Goal: Task Accomplishment & Management: Manage account settings

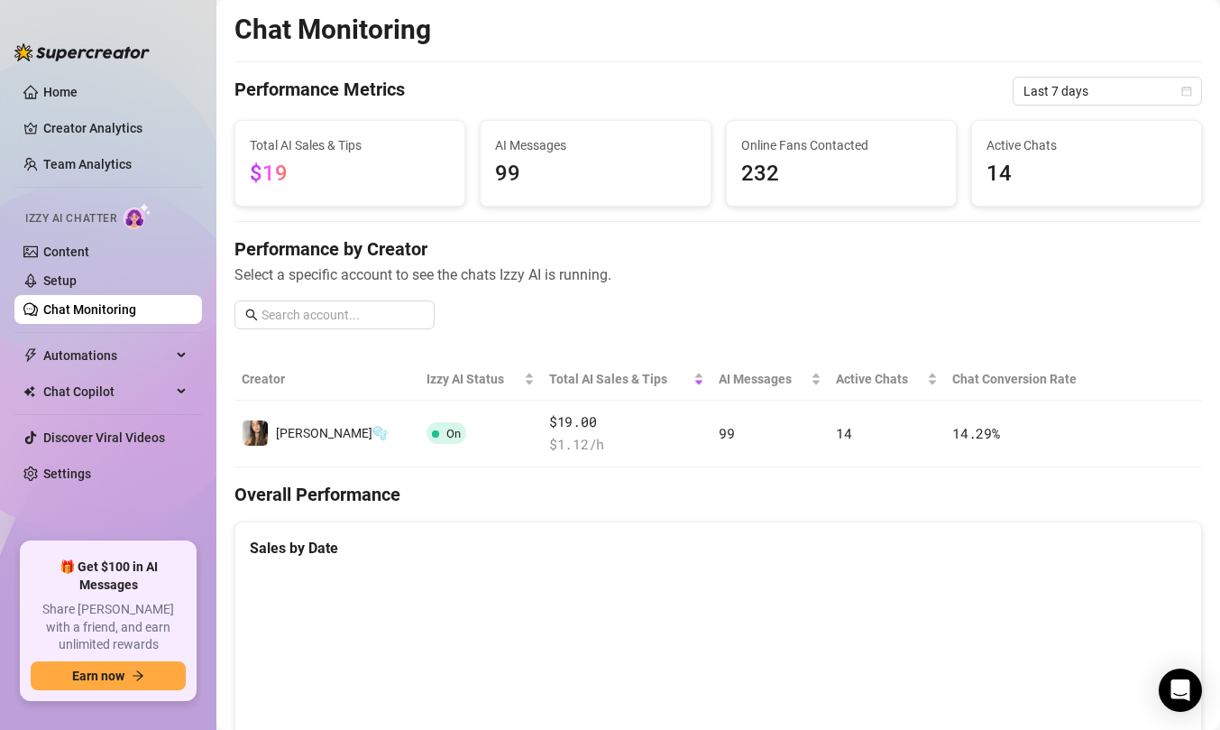
scroll to position [816, 0]
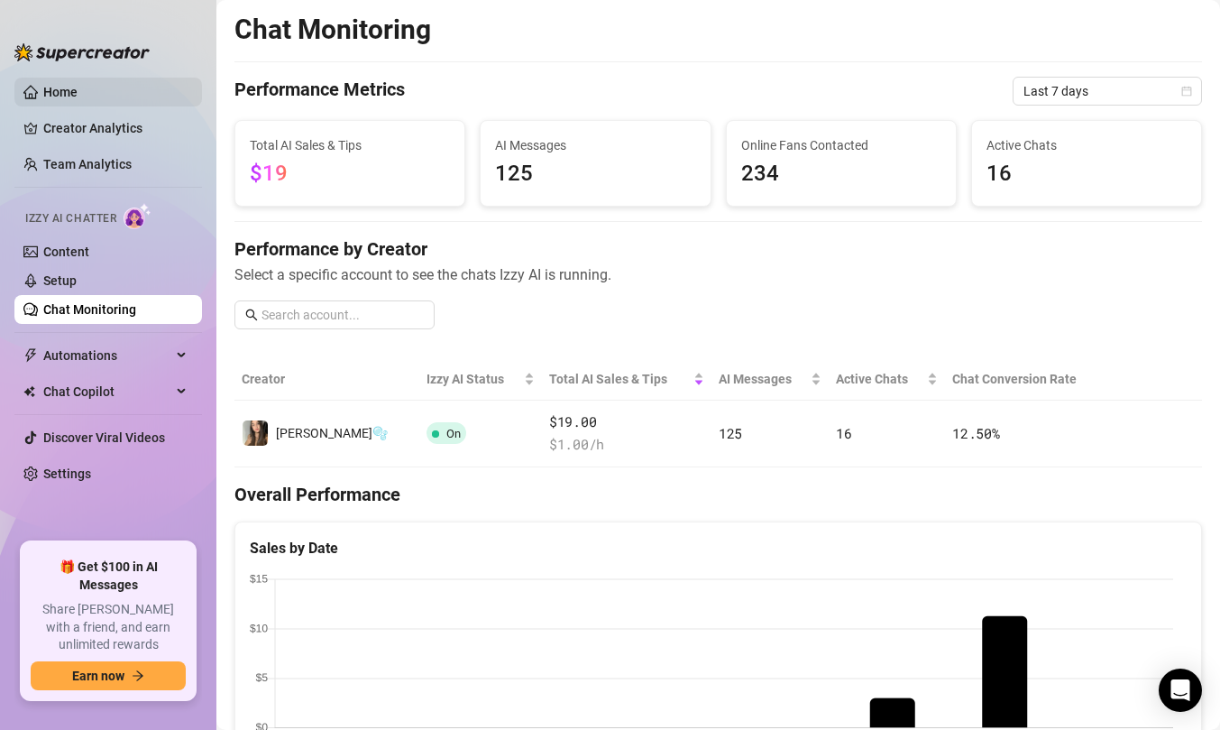
click at [78, 85] on link "Home" at bounding box center [60, 92] width 34 height 14
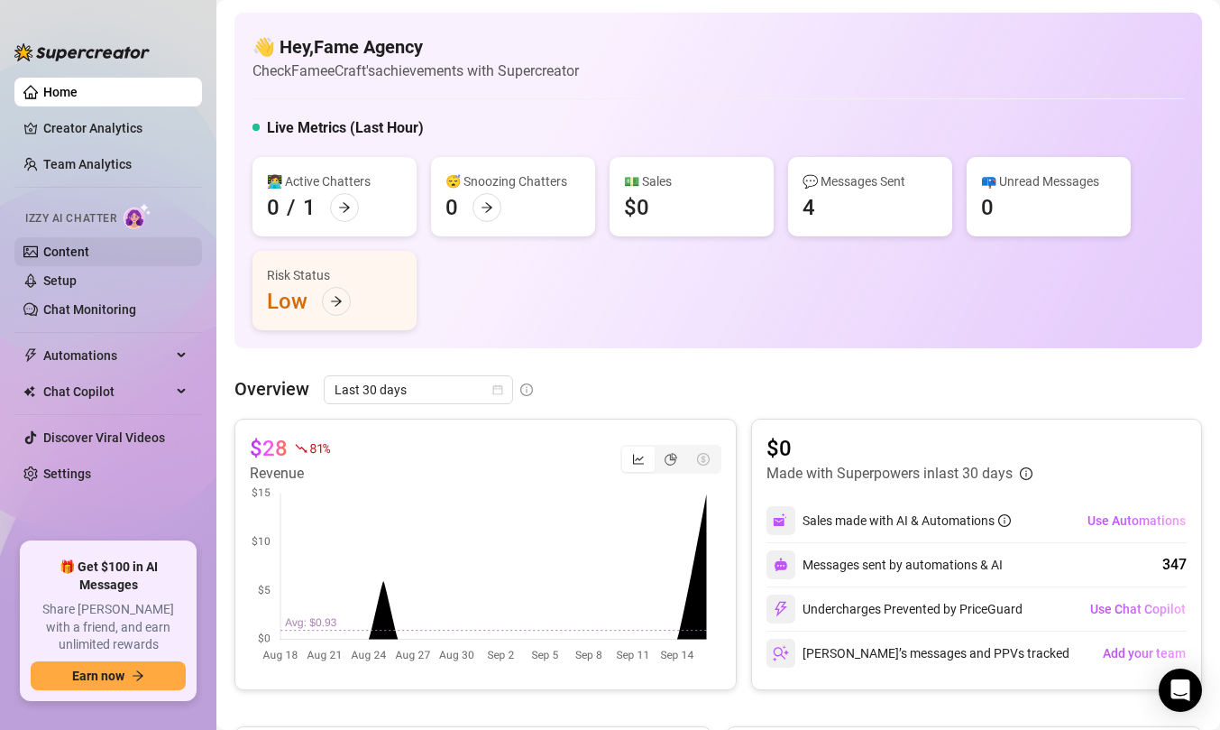
click at [53, 259] on link "Content" at bounding box center [66, 251] width 46 height 14
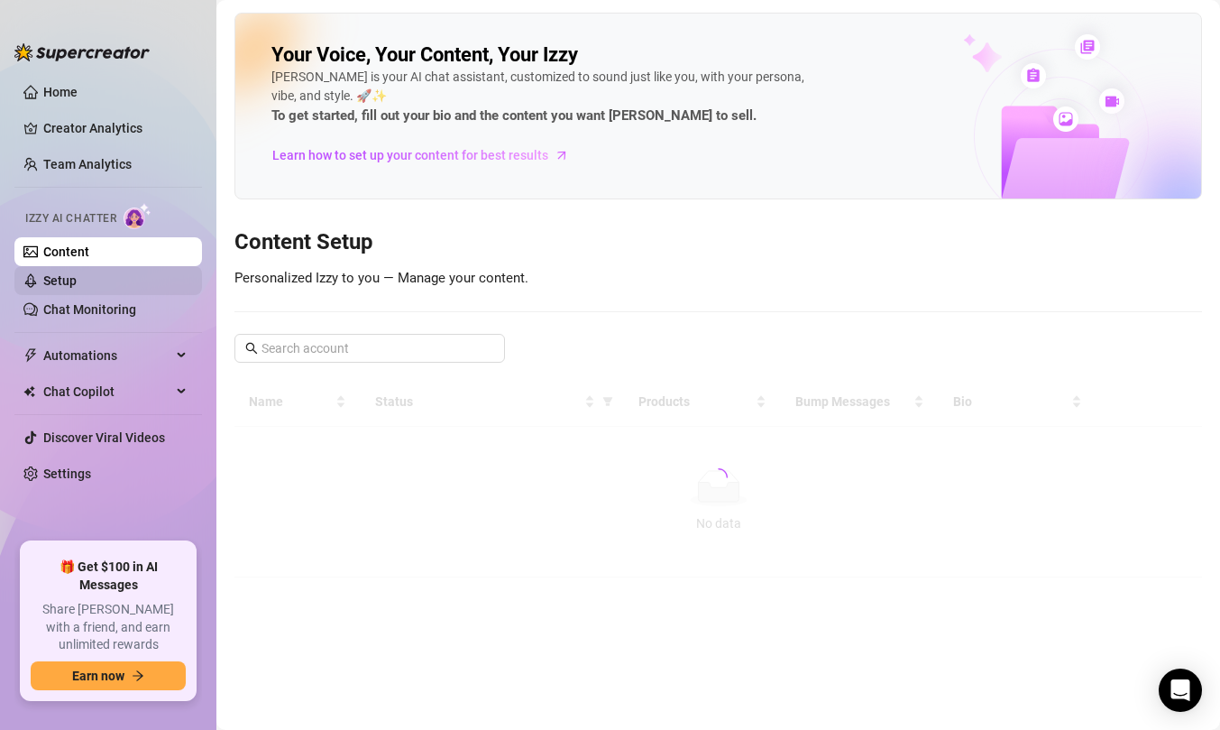
click at [51, 276] on link "Setup" at bounding box center [59, 280] width 33 height 14
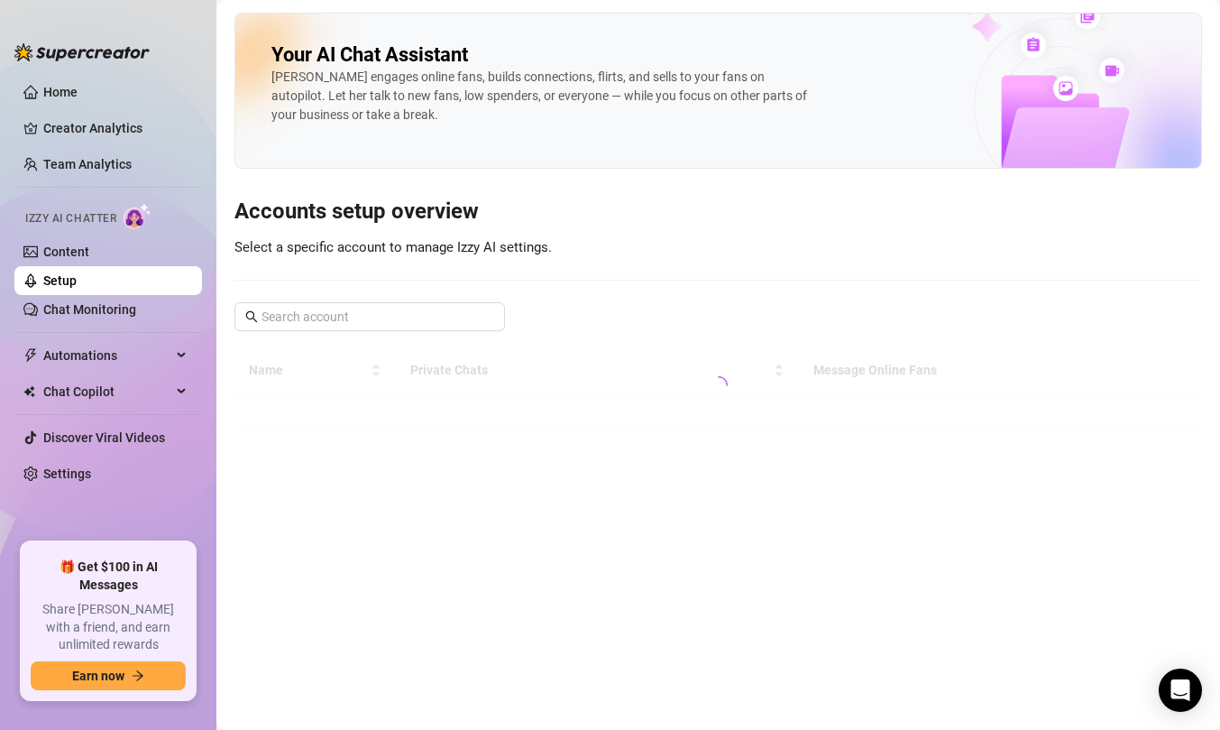
click at [67, 76] on ul "Home Creator Analytics Team Analytics Izzy AI Chatter Content Setup Chat Monito…" at bounding box center [108, 302] width 188 height 464
click at [59, 125] on link "Creator Analytics" at bounding box center [115, 128] width 144 height 29
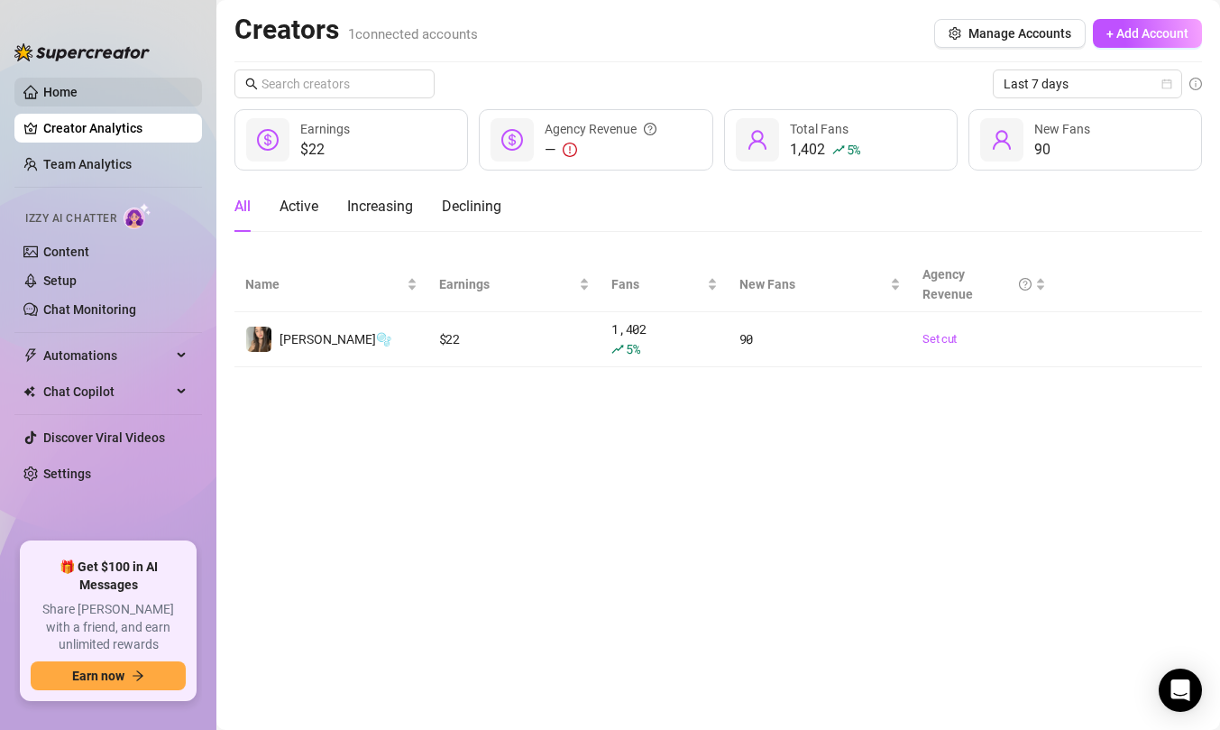
click at [64, 96] on link "Home" at bounding box center [60, 92] width 34 height 14
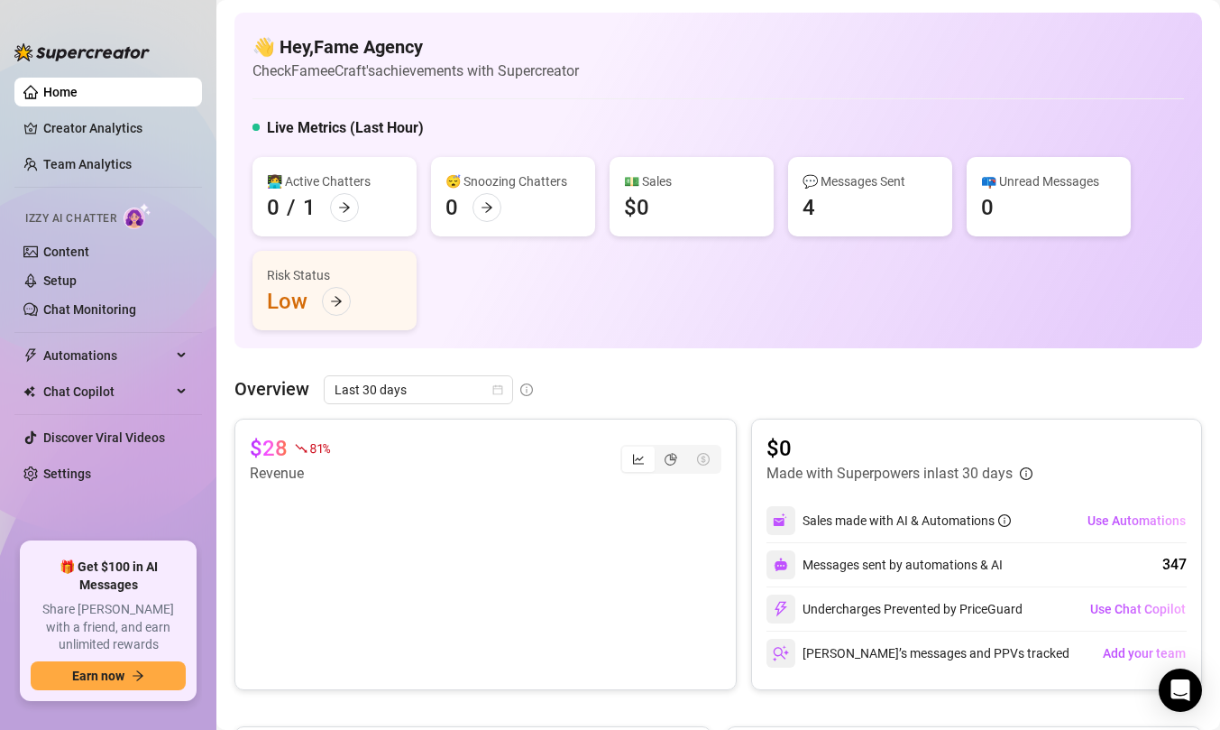
scroll to position [33, 0]
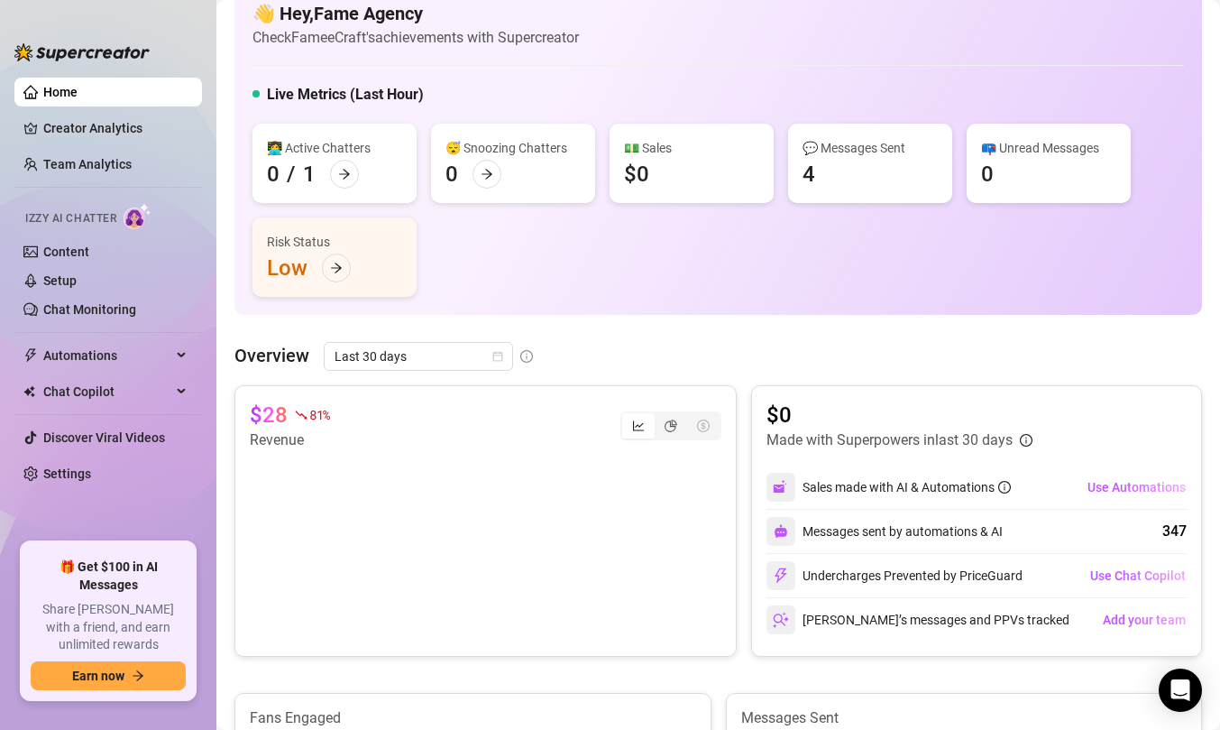
click at [90, 145] on ul "Home Creator Analytics Team Analytics Izzy AI Chatter Content Setup Chat Monito…" at bounding box center [108, 302] width 188 height 464
click at [73, 157] on link "Team Analytics" at bounding box center [87, 164] width 88 height 14
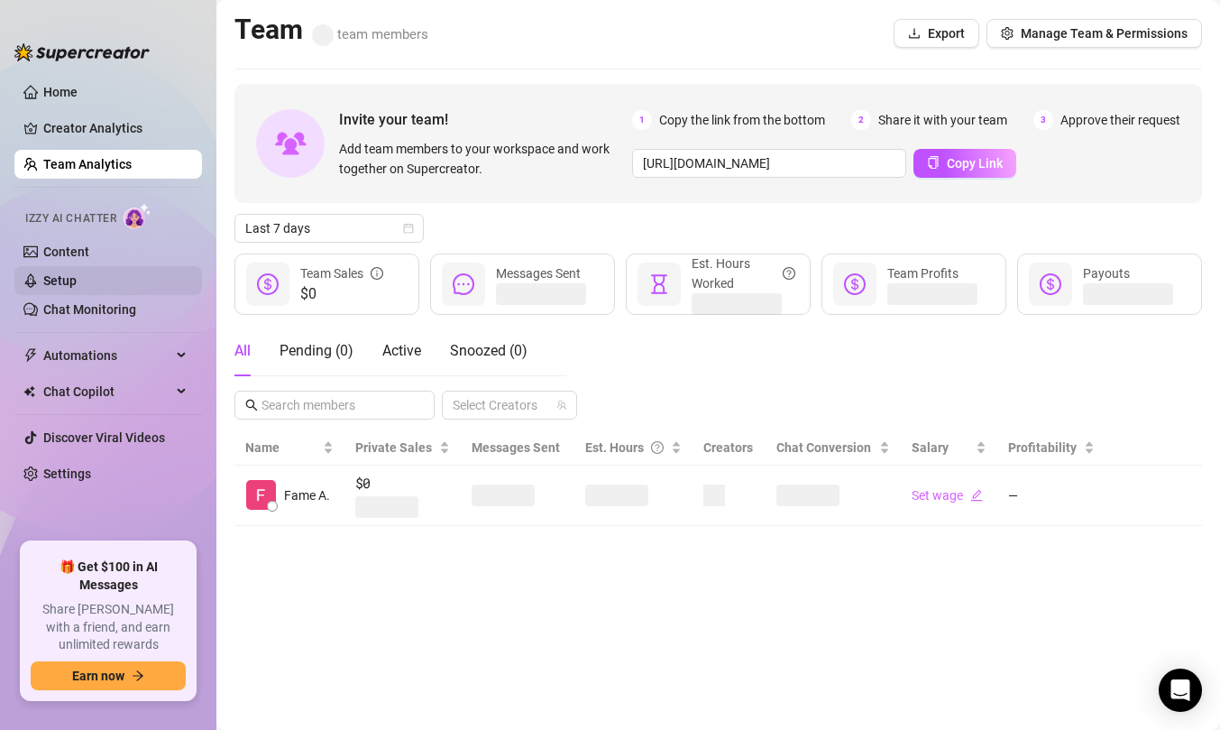
click at [57, 274] on link "Setup" at bounding box center [59, 280] width 33 height 14
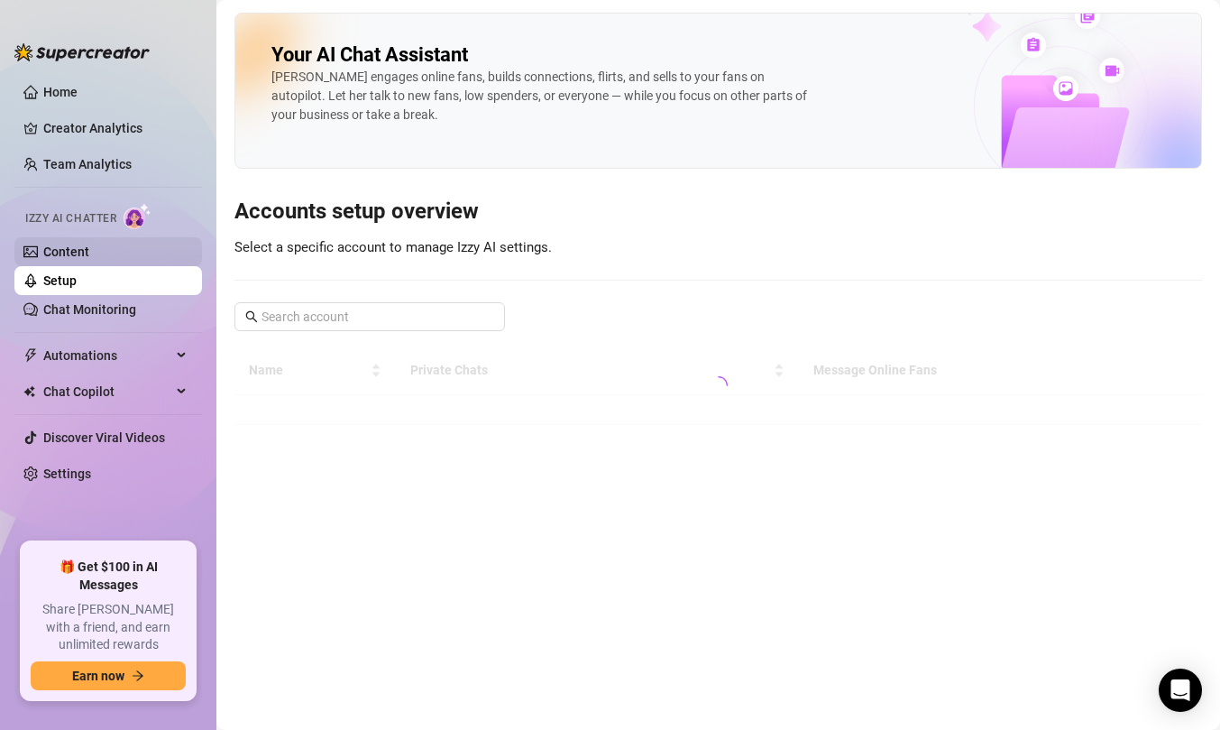
click at [65, 255] on link "Content" at bounding box center [66, 251] width 46 height 14
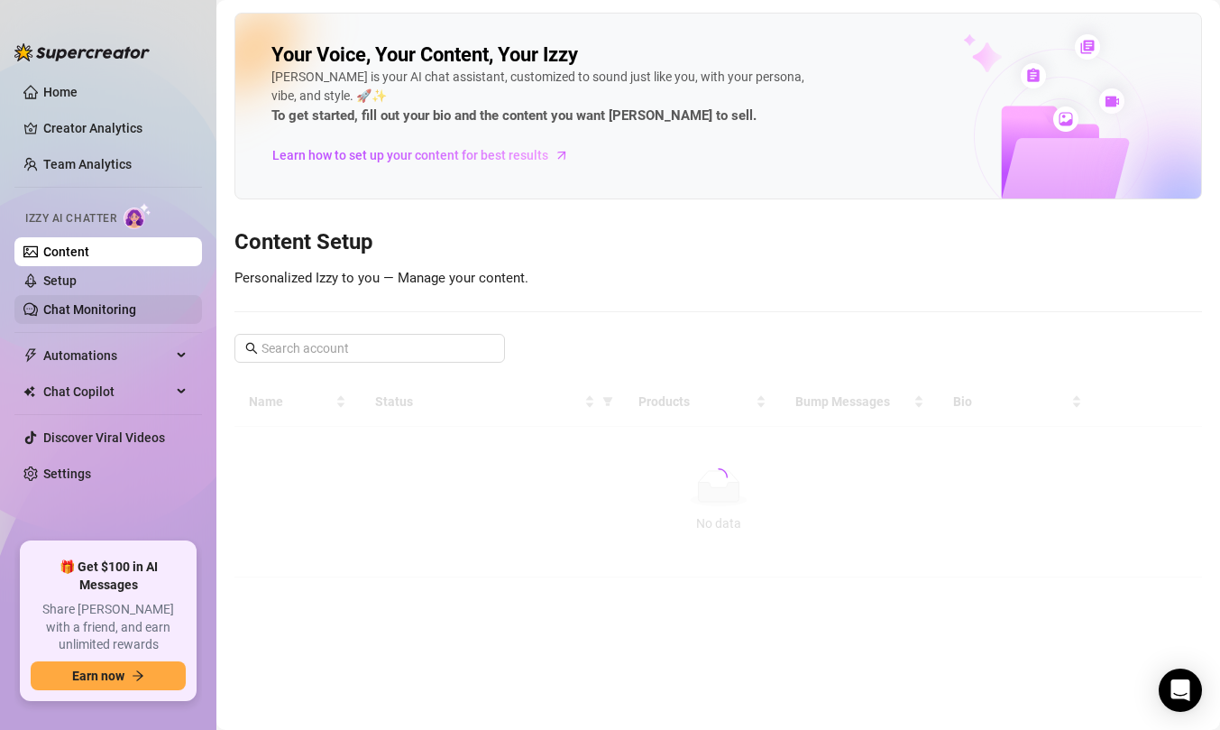
click at [69, 308] on link "Chat Monitoring" at bounding box center [89, 309] width 93 height 14
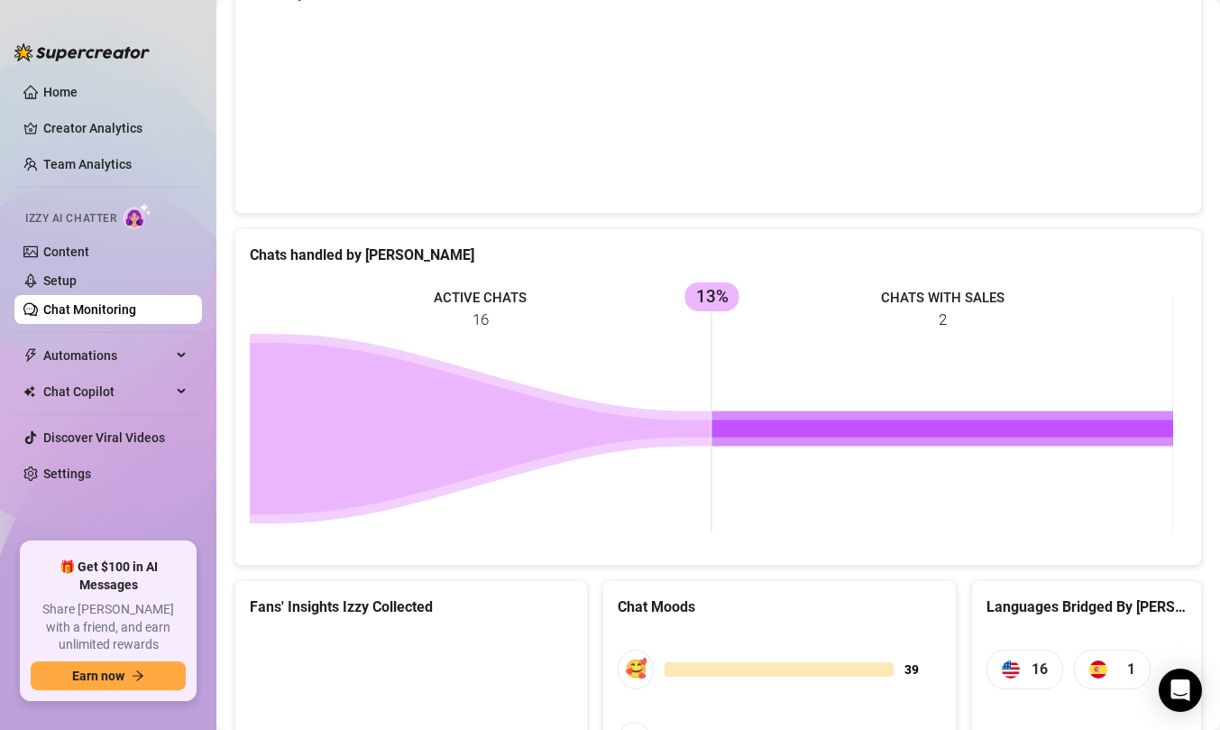
scroll to position [816, 0]
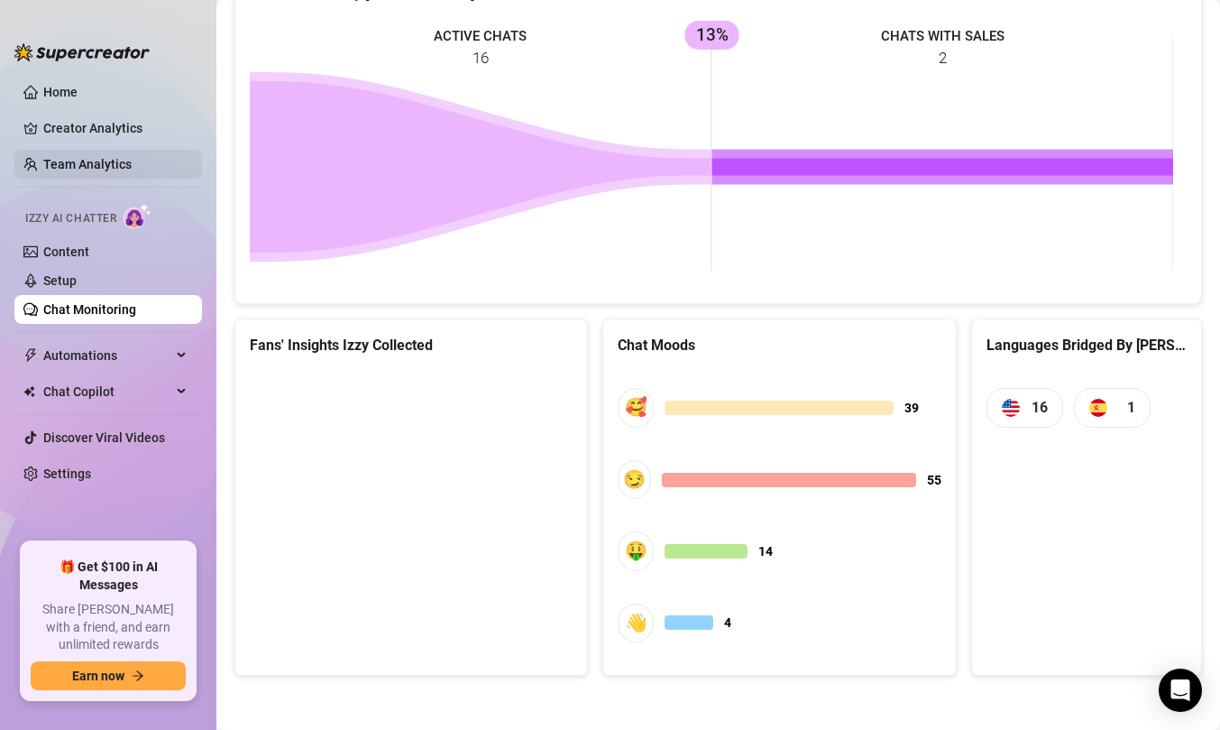
click at [123, 164] on link "Team Analytics" at bounding box center [87, 164] width 88 height 14
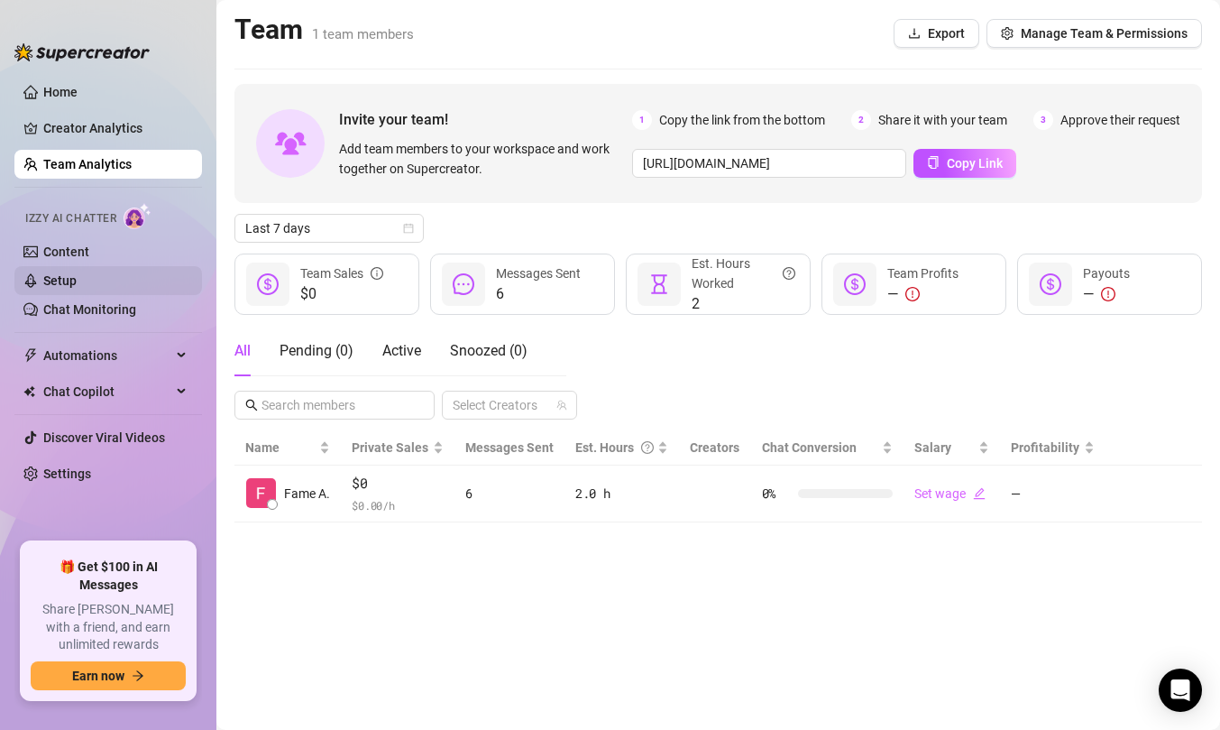
click at [77, 277] on link "Setup" at bounding box center [59, 280] width 33 height 14
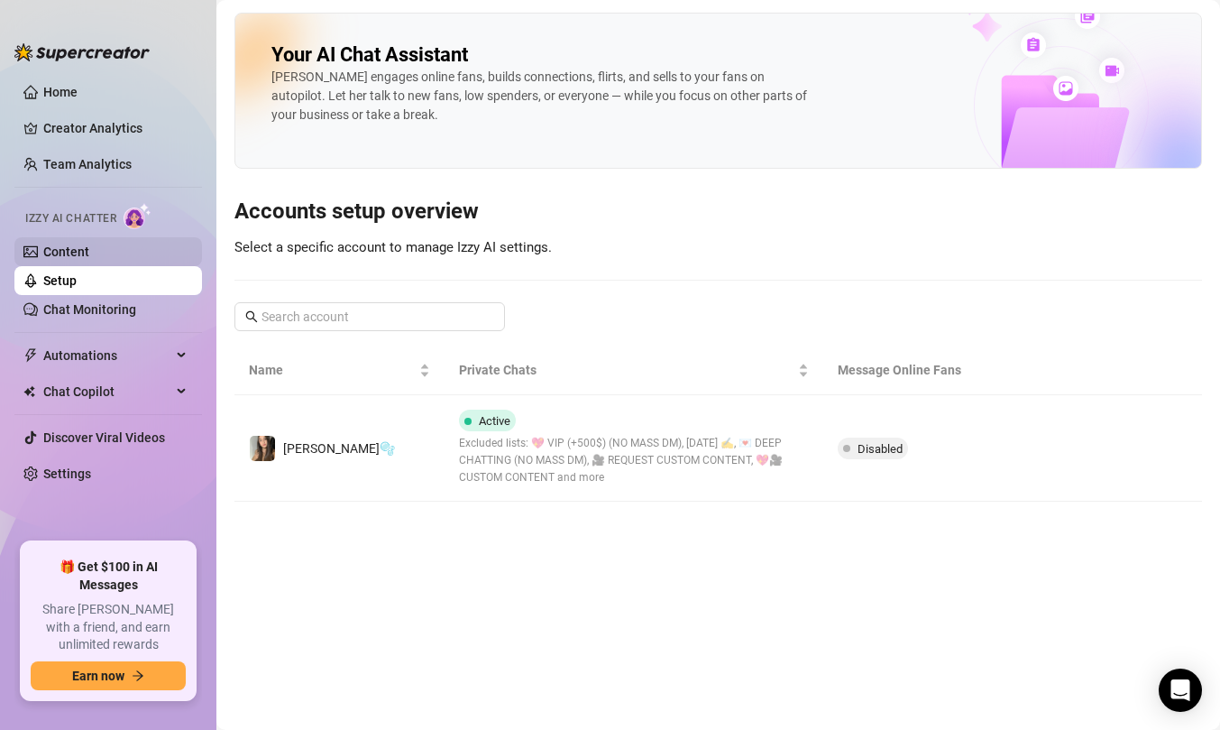
click at [89, 259] on link "Content" at bounding box center [66, 251] width 46 height 14
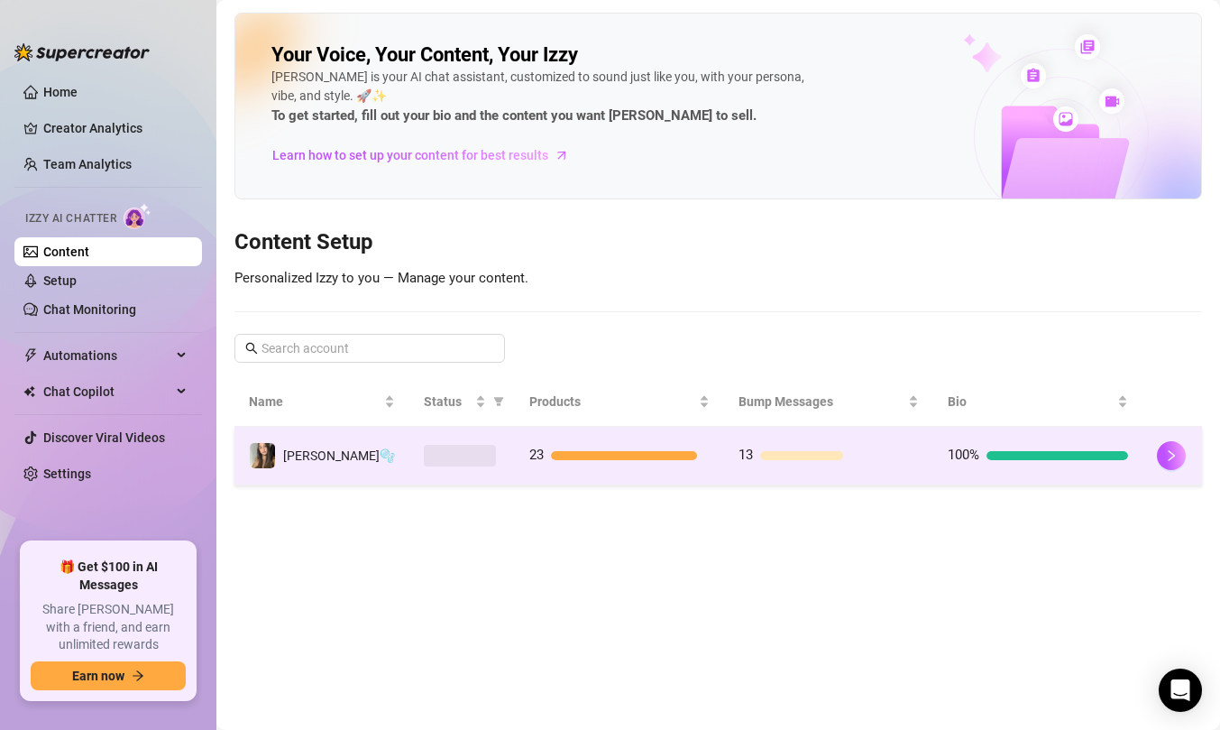
click at [1144, 473] on td at bounding box center [1173, 456] width 60 height 59
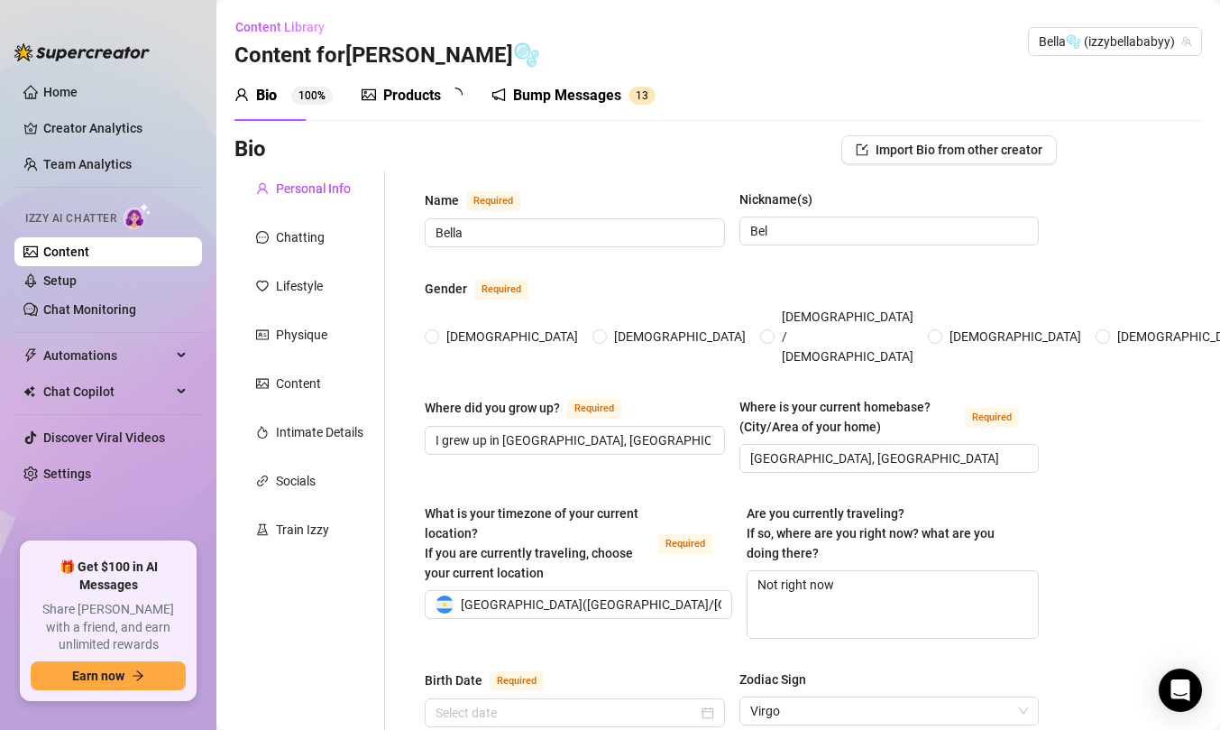
radio input "true"
type input "[DATE]"
click at [336, 347] on div "Physique" at bounding box center [309, 334] width 151 height 34
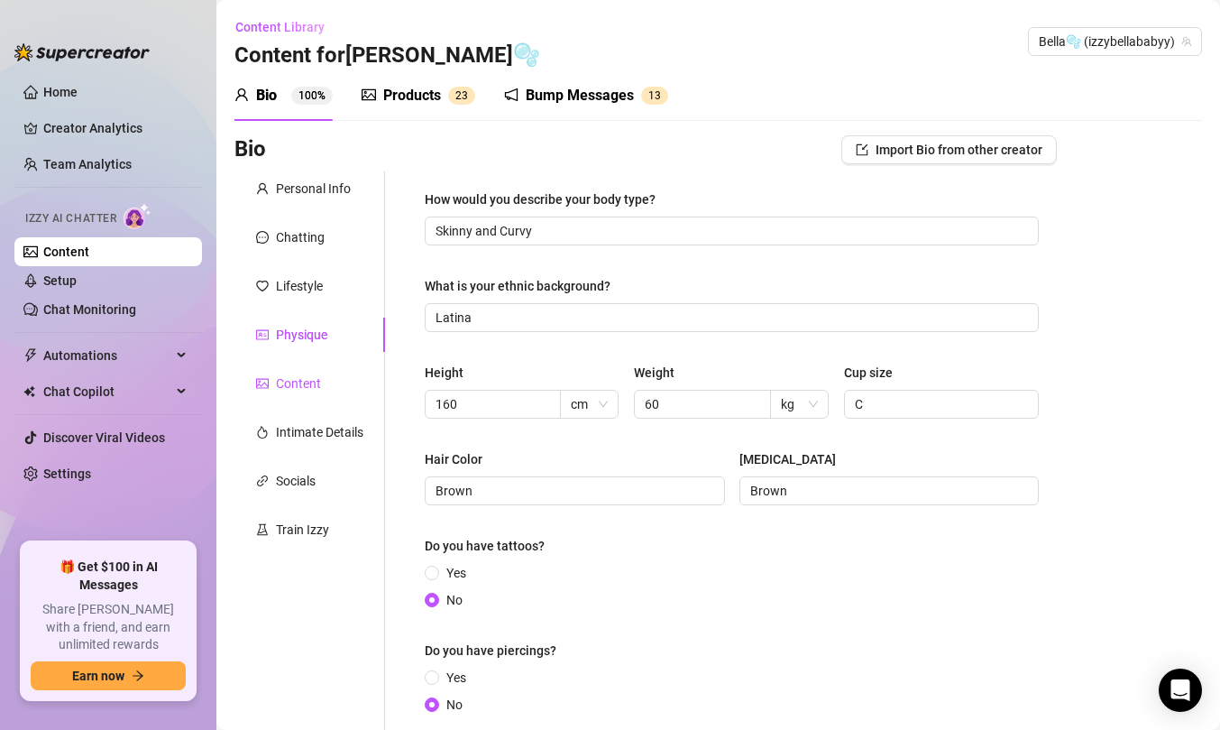
click at [318, 387] on div "Content" at bounding box center [298, 383] width 45 height 20
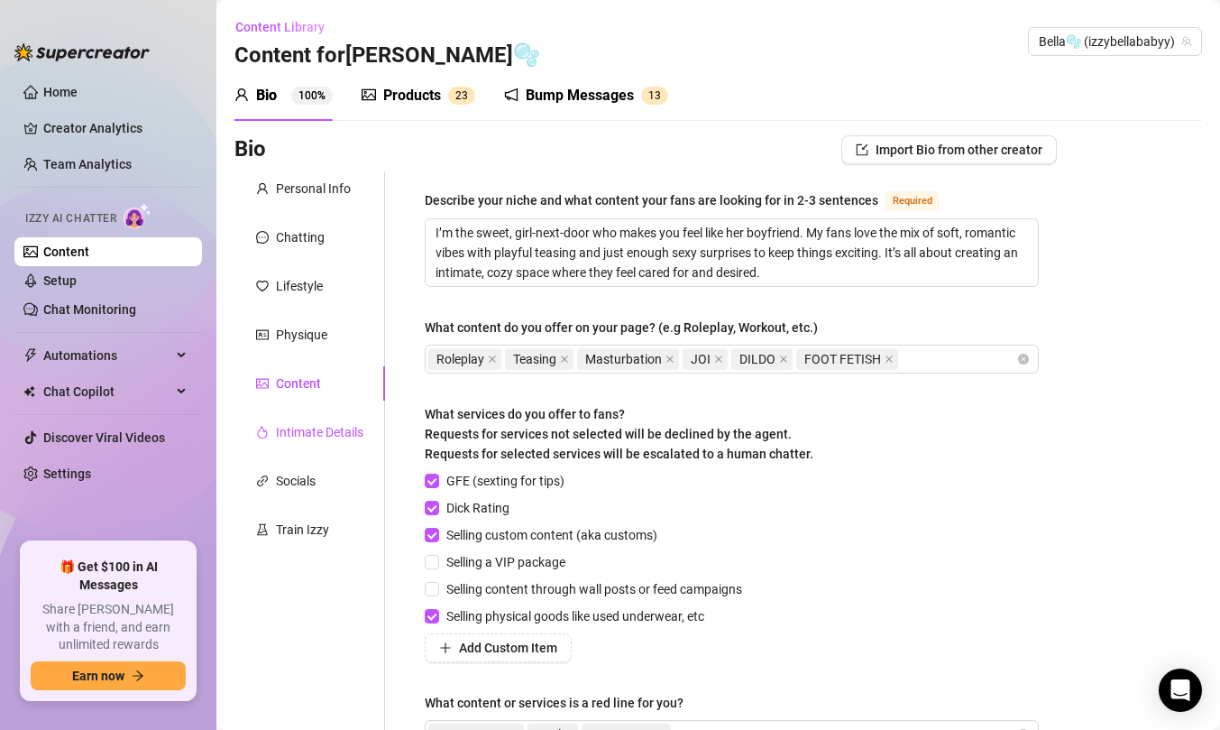
click at [306, 422] on div "Intimate Details" at bounding box center [319, 432] width 87 height 20
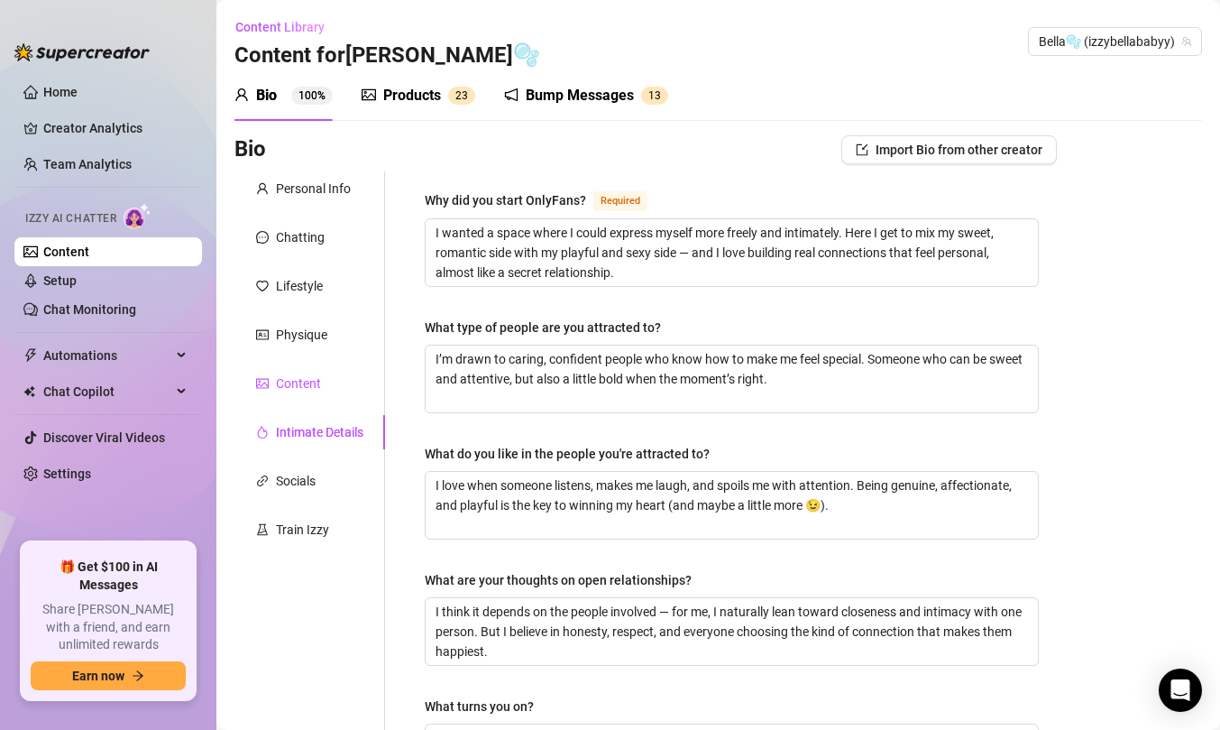
click at [311, 391] on div "Content" at bounding box center [298, 383] width 45 height 20
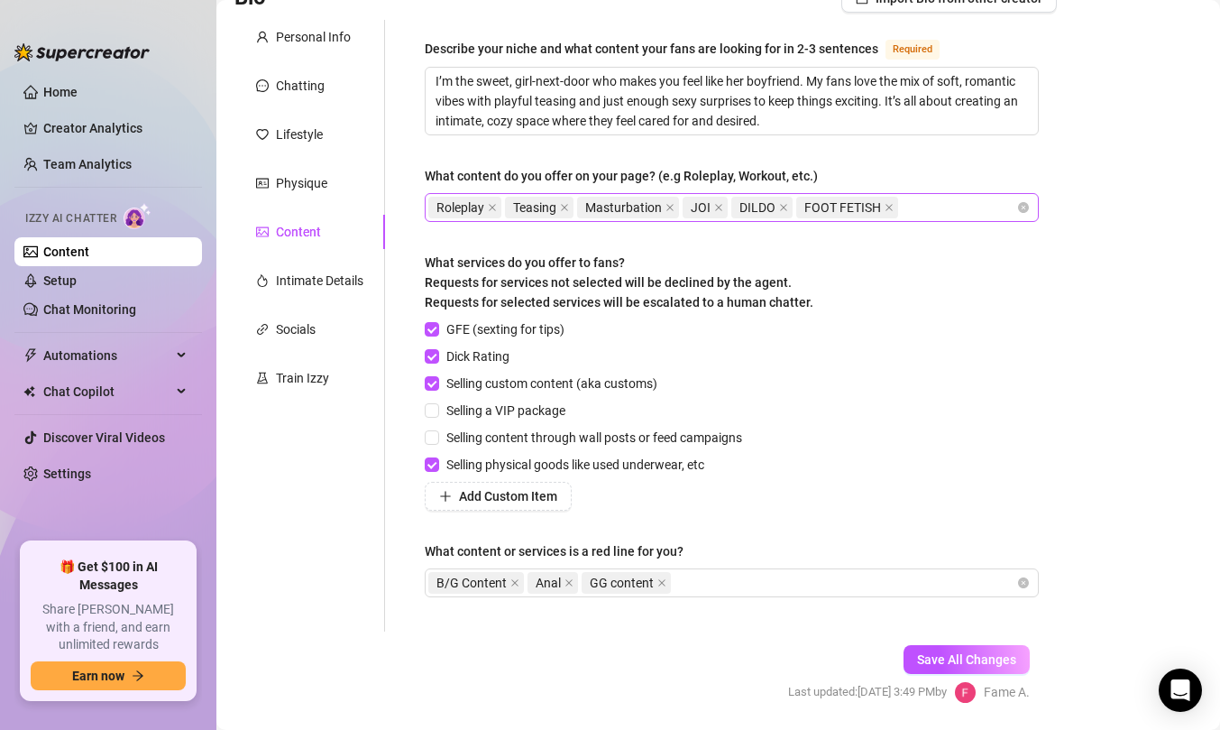
scroll to position [151, 0]
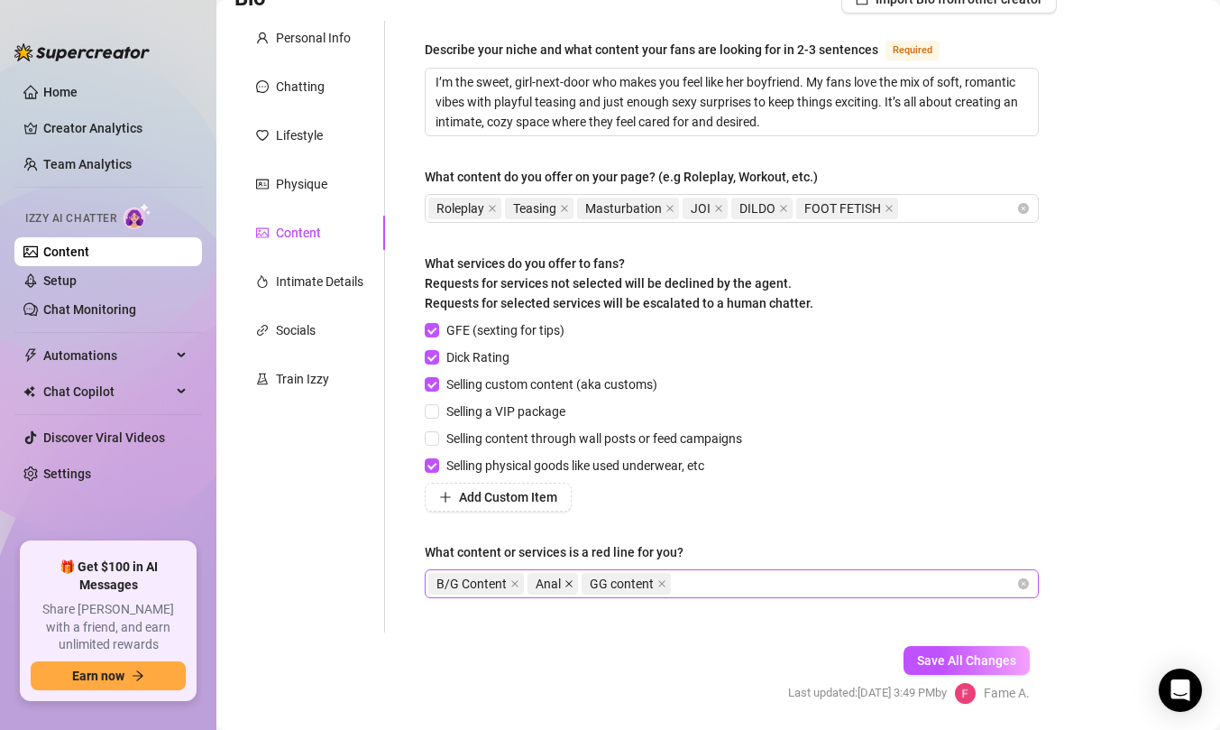
click at [567, 581] on icon "close" at bounding box center [568, 583] width 7 height 7
click at [951, 654] on span "Save All Changes" at bounding box center [966, 660] width 99 height 14
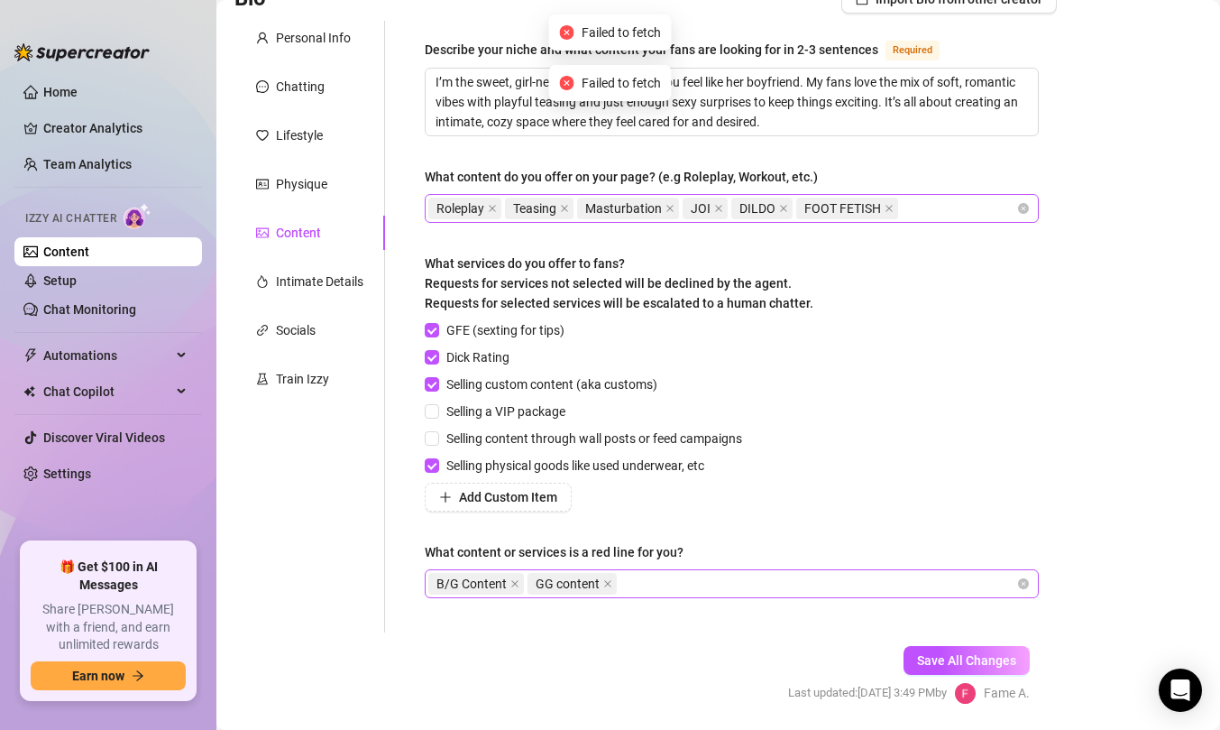
click at [937, 208] on div "Roleplay Teasing Masturbation JOI DILDO FOOT FETISH" at bounding box center [722, 208] width 588 height 25
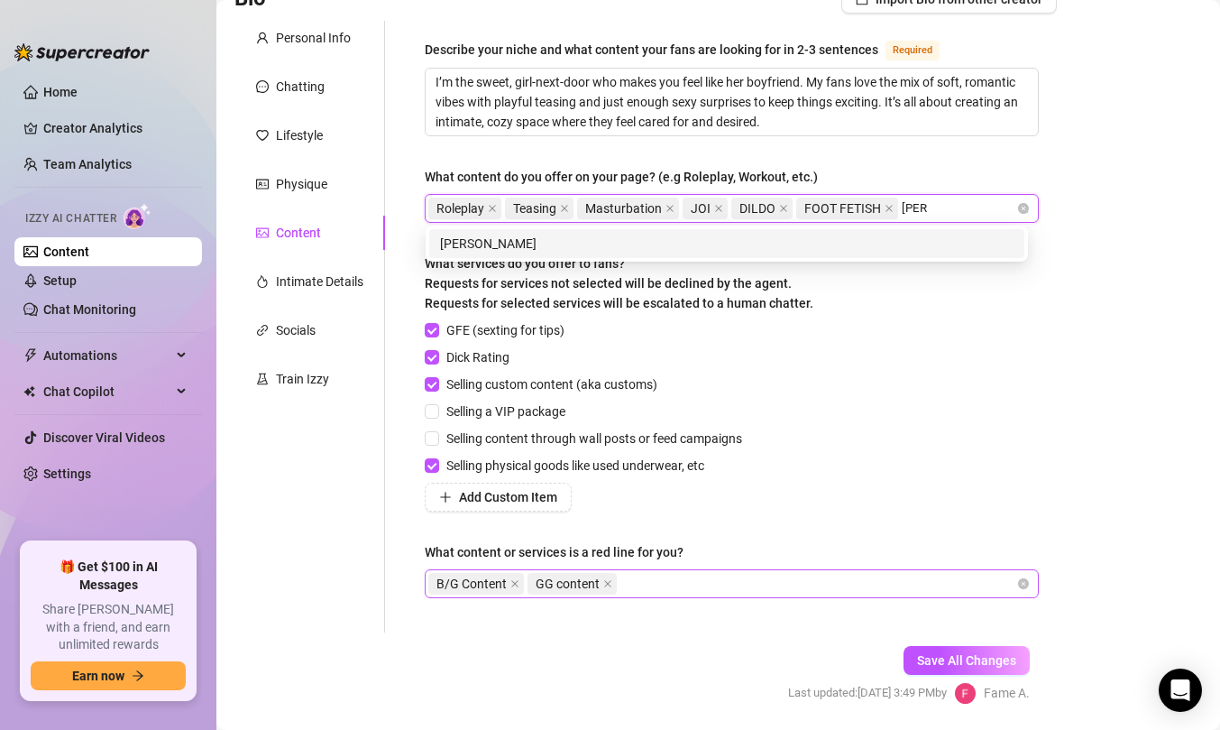
type input "Anal"
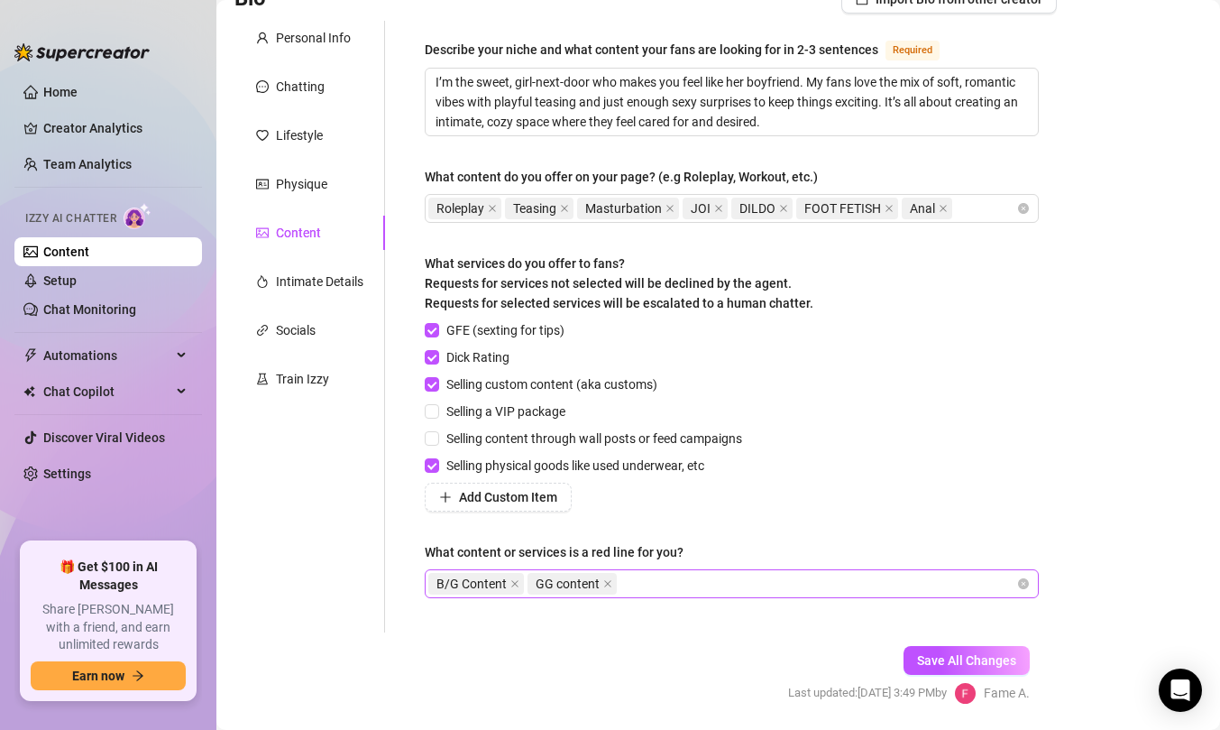
click at [405, 363] on div "Describe your niche and what content your fans are looking for in 2-3 sentences…" at bounding box center [721, 326] width 672 height 611
click at [78, 97] on link "Home" at bounding box center [60, 92] width 34 height 14
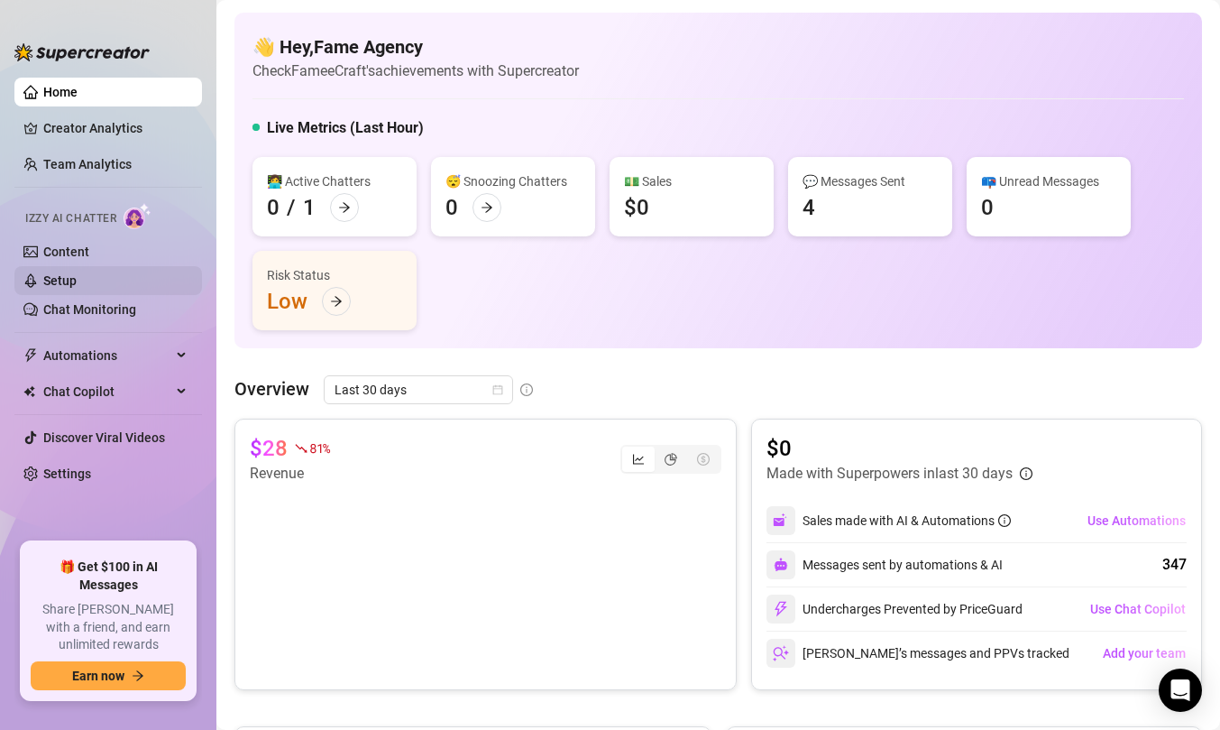
click at [77, 280] on link "Setup" at bounding box center [59, 280] width 33 height 14
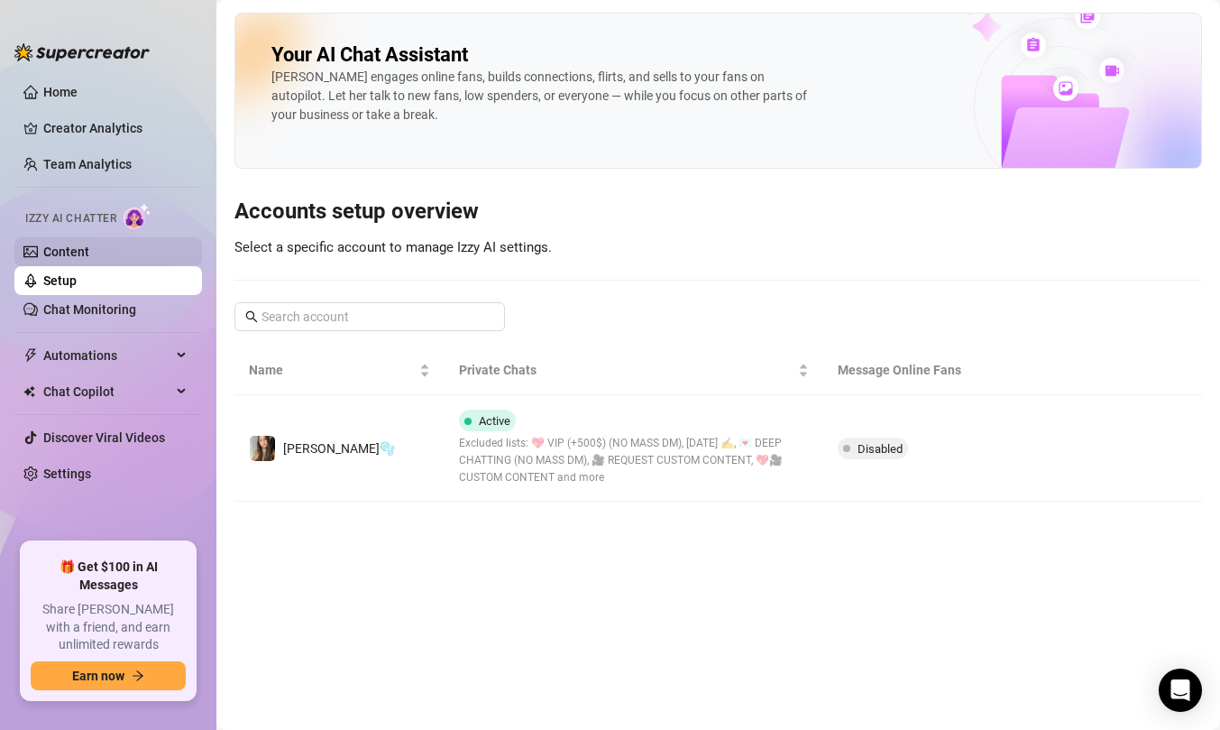
click at [89, 259] on link "Content" at bounding box center [66, 251] width 46 height 14
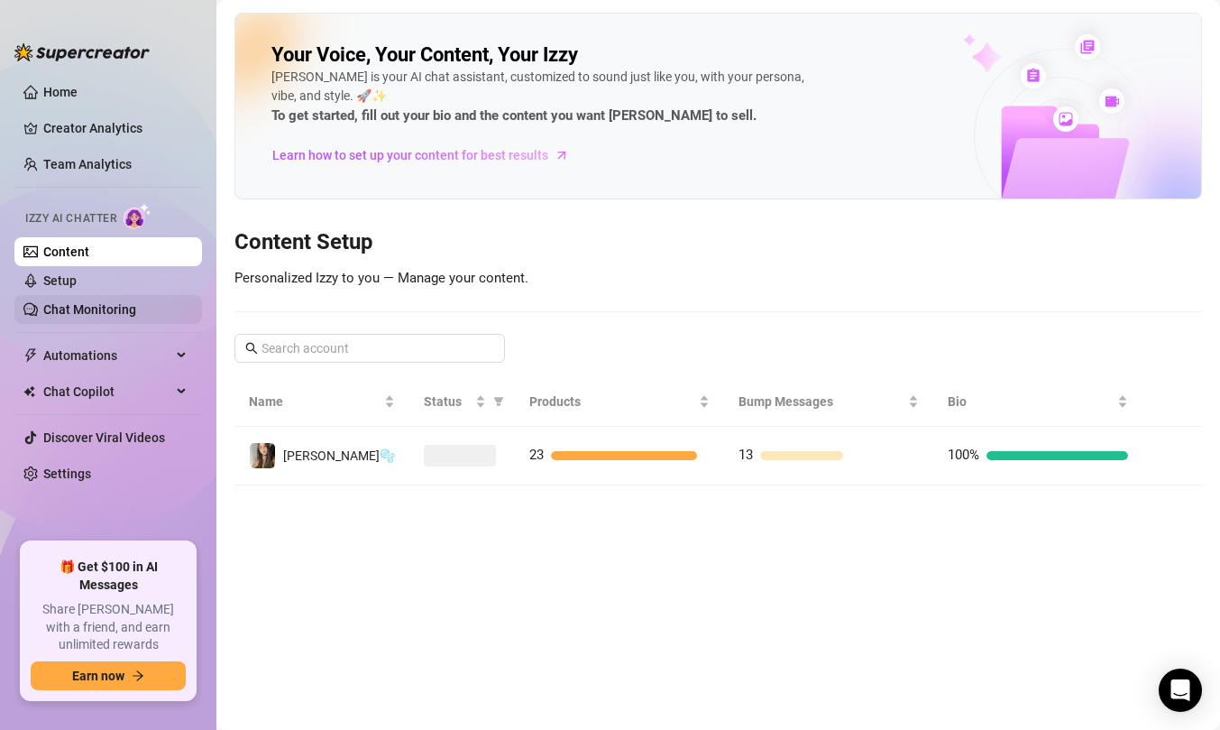
click at [88, 317] on link "Chat Monitoring" at bounding box center [89, 309] width 93 height 14
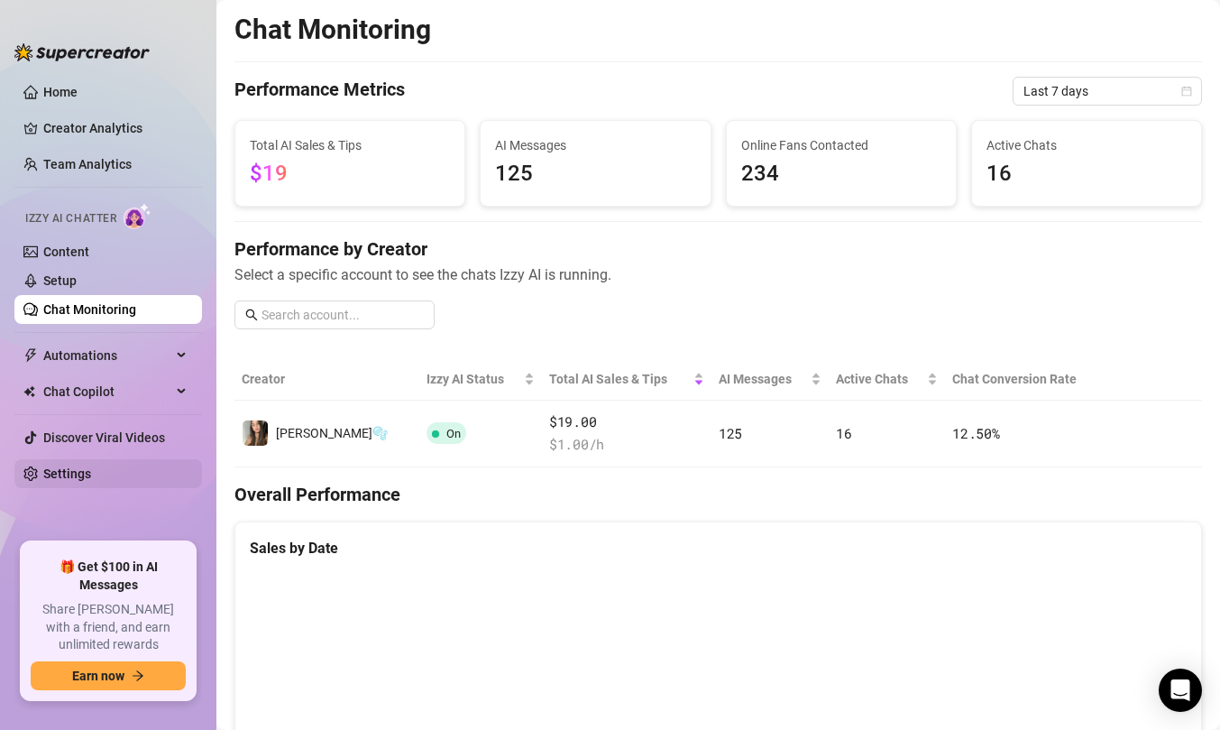
click at [91, 473] on link "Settings" at bounding box center [67, 473] width 48 height 14
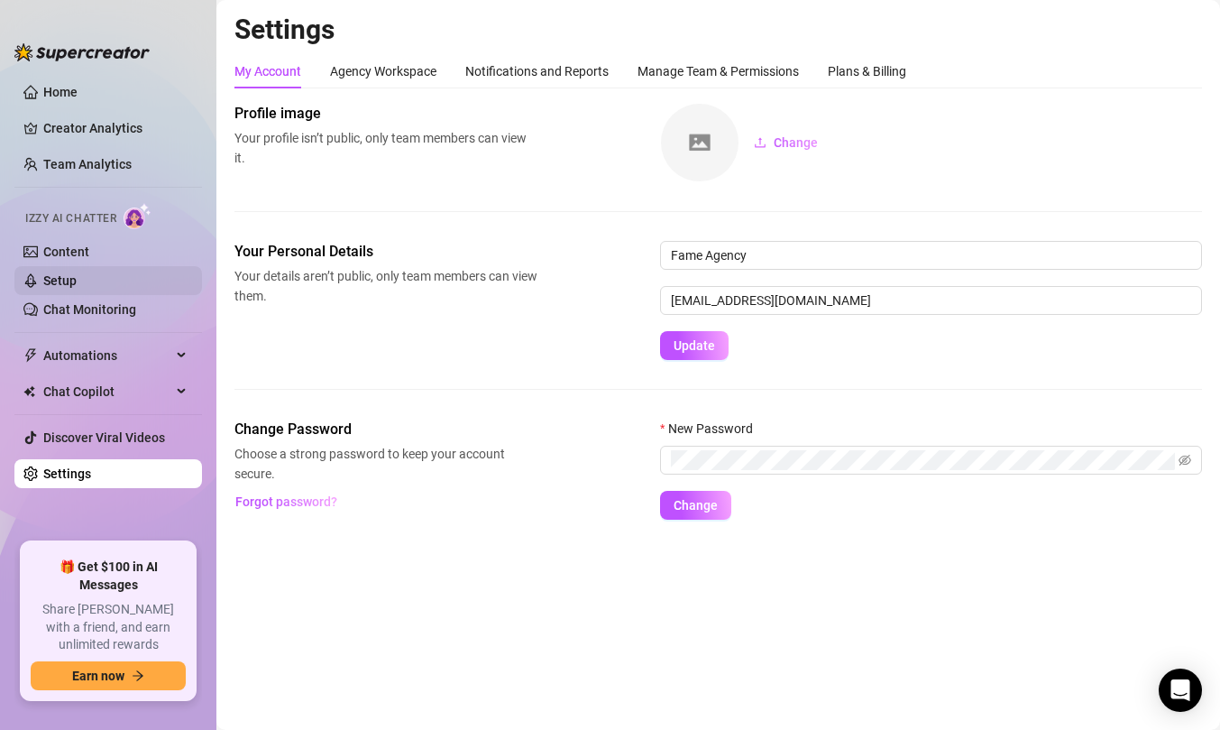
click at [77, 273] on link "Setup" at bounding box center [59, 280] width 33 height 14
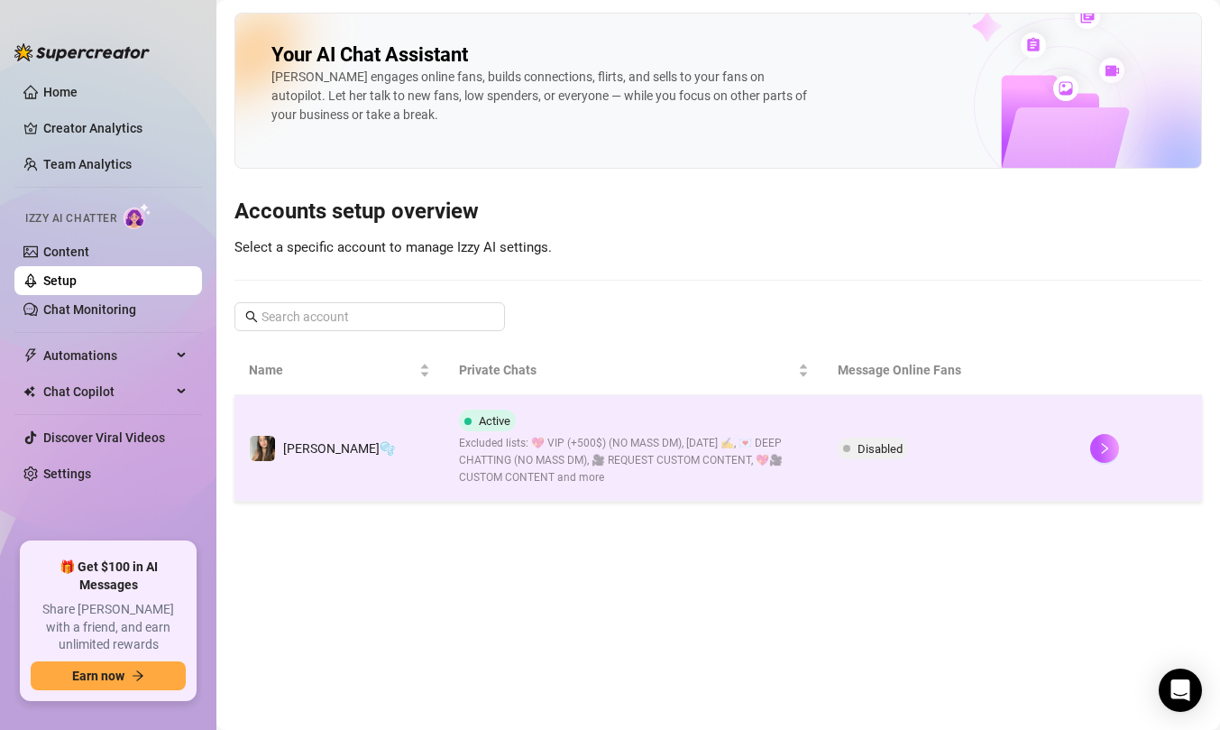
click at [997, 437] on td "Disabled" at bounding box center [949, 448] width 253 height 106
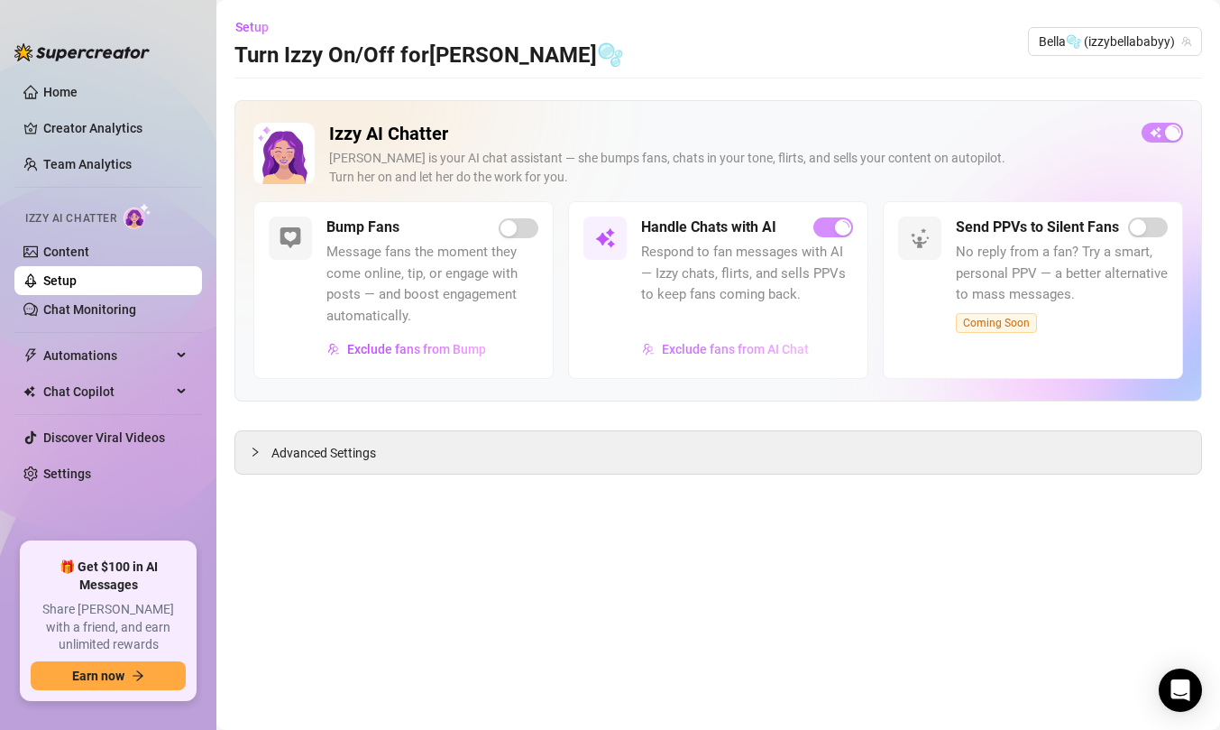
click at [716, 356] on button "Exclude fans from AI Chat" at bounding box center [725, 349] width 169 height 29
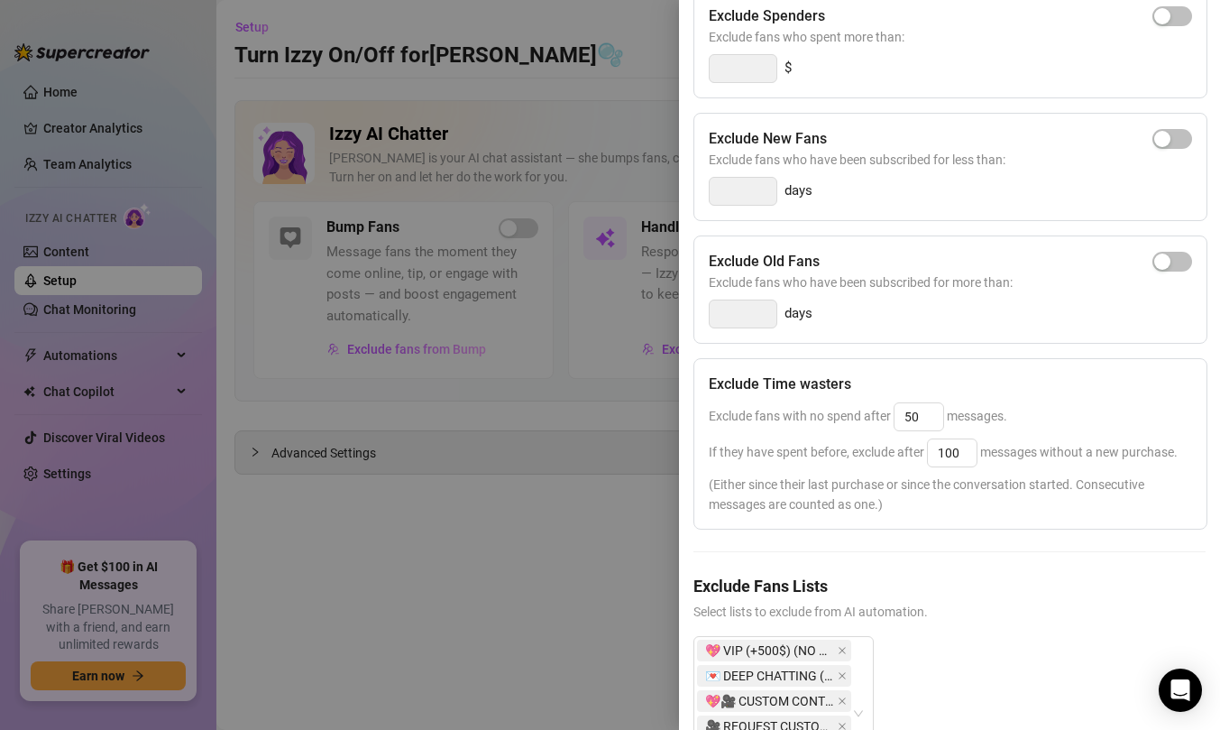
scroll to position [358, 0]
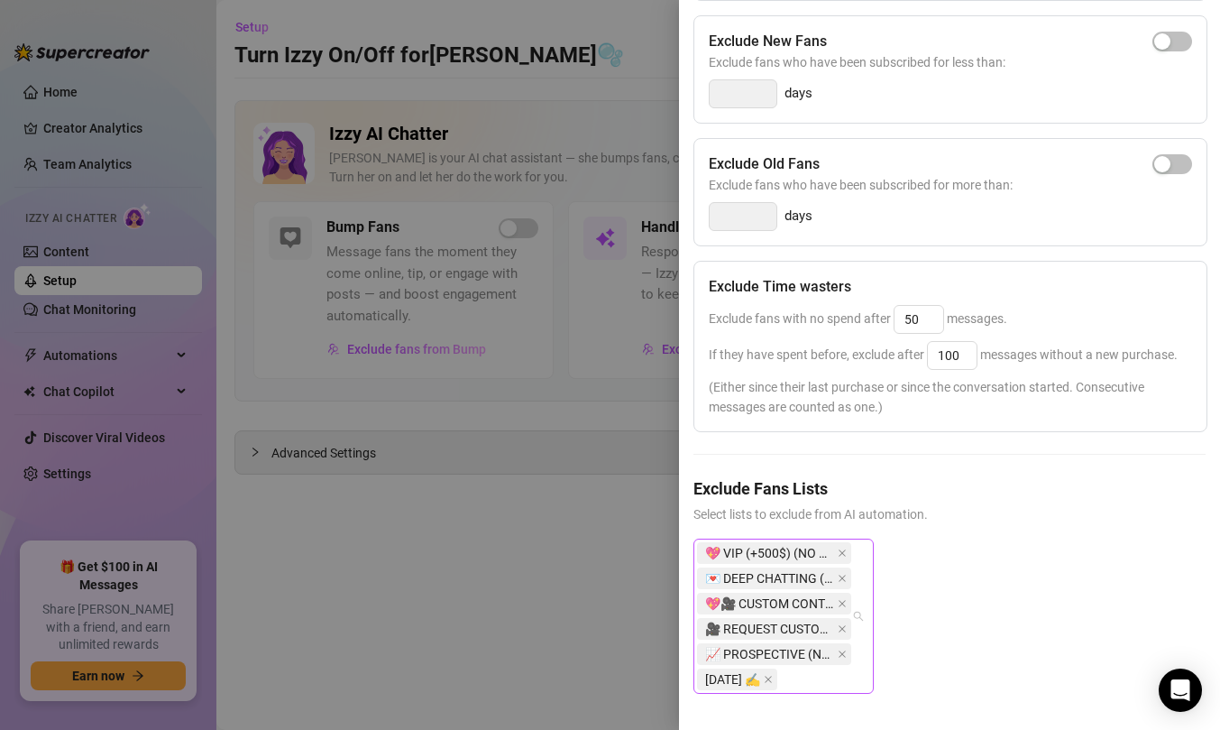
click at [823, 671] on div "💖 VIP (+500$) (NO MASS DM) 💌 DEEP CHATTING (NO MASS DM) 💖🎥 CUSTOM CONTENT 🎥 REQ…" at bounding box center [774, 616] width 154 height 152
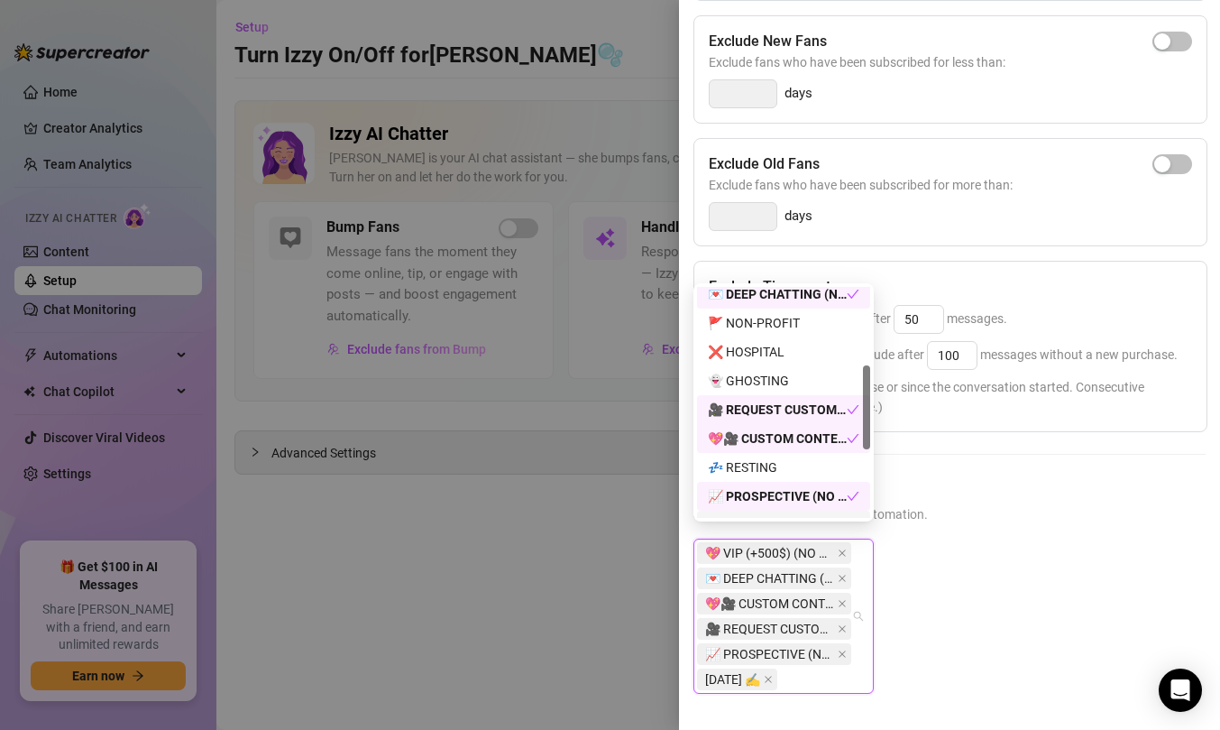
scroll to position [201, 0]
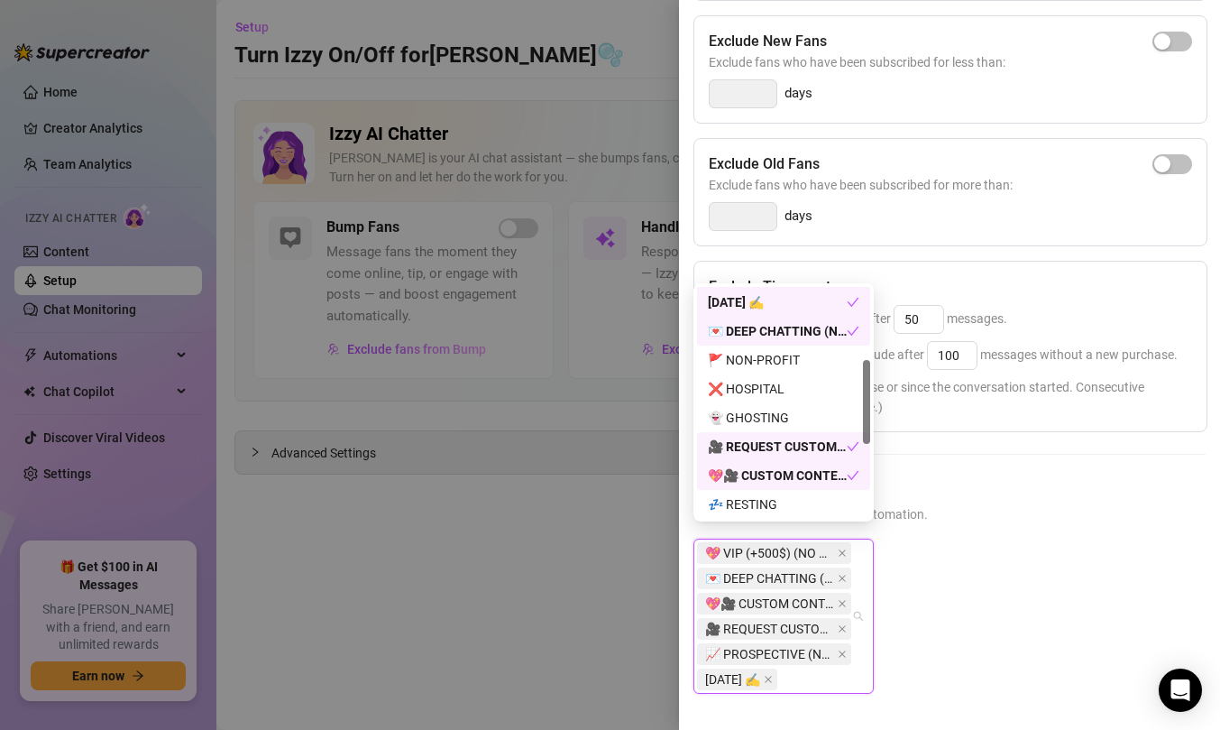
click at [771, 338] on div "💌 DEEP CHATTING (NO MASS DM)" at bounding box center [777, 331] width 139 height 20
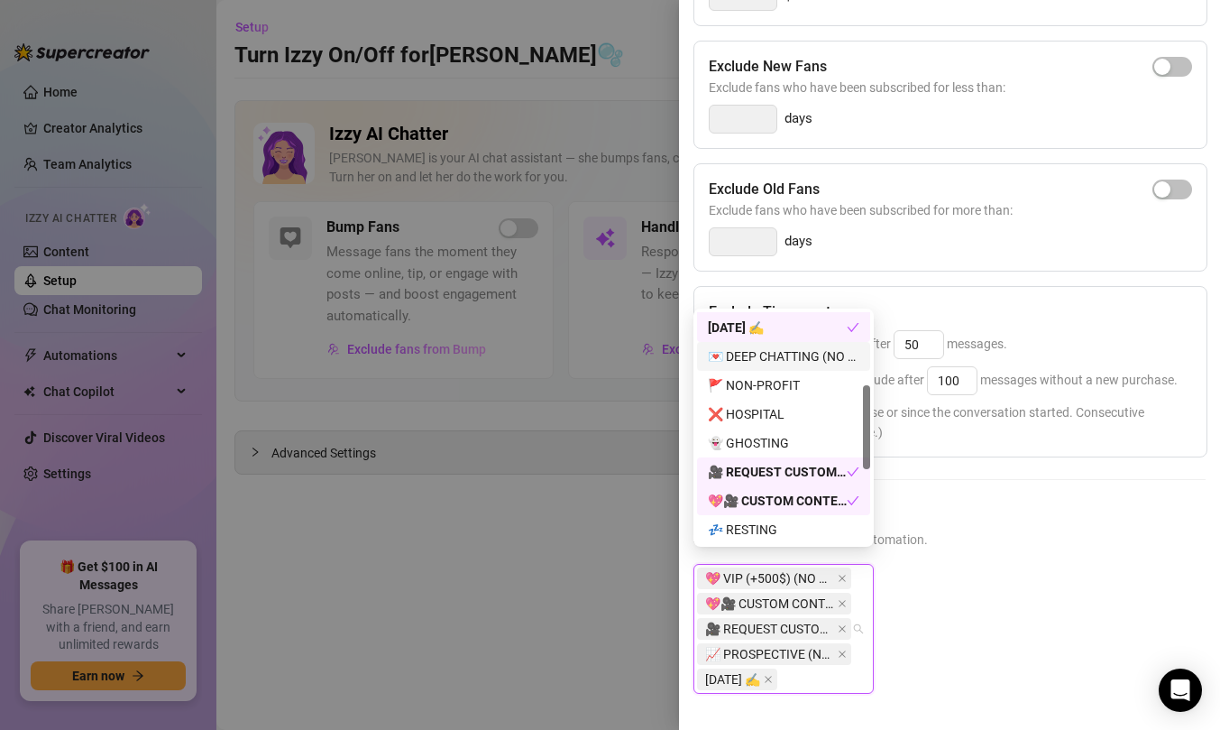
click at [766, 353] on div "💌 DEEP CHATTING (NO MASS DM)" at bounding box center [784, 356] width 152 height 20
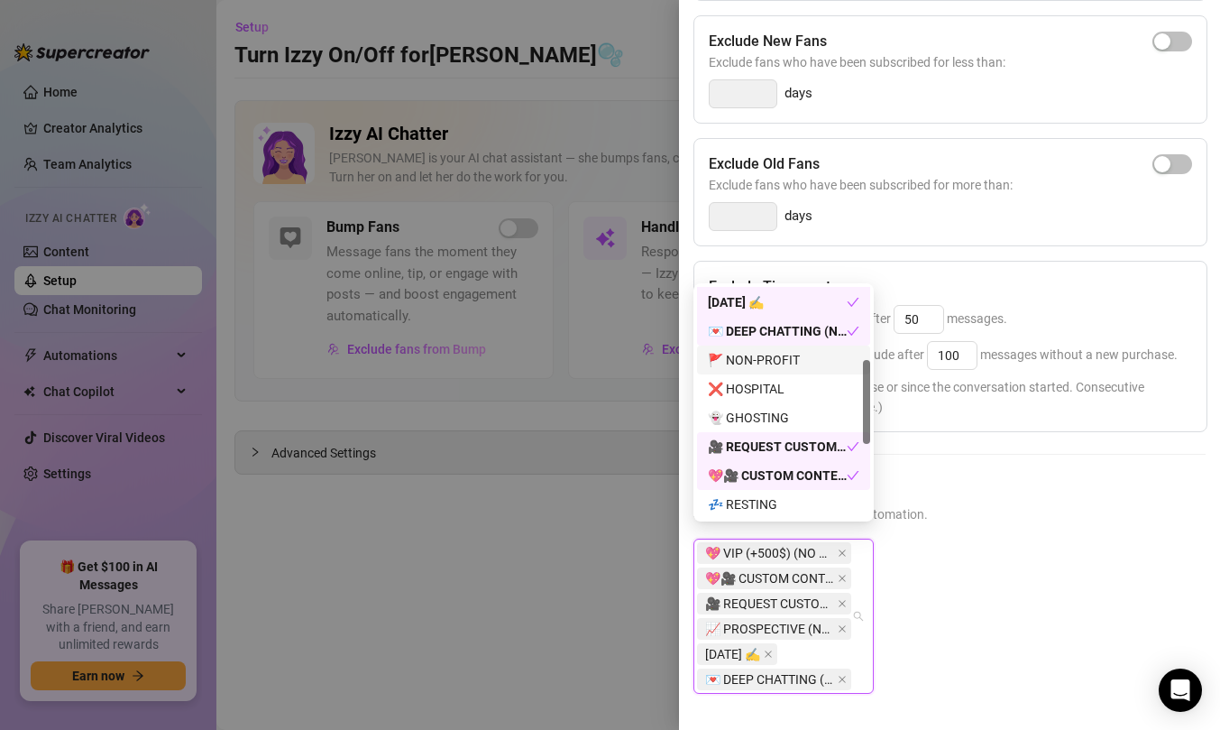
click at [755, 347] on div "🚩 NON-PROFIT" at bounding box center [783, 359] width 173 height 29
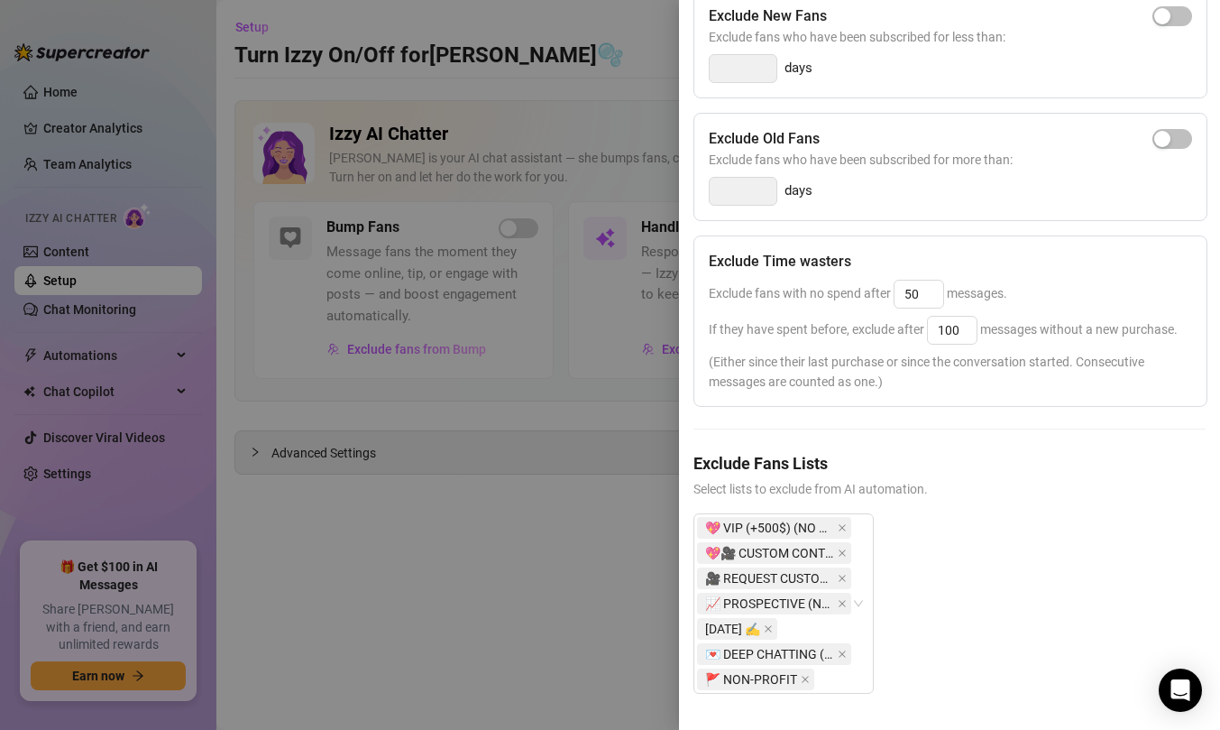
click at [943, 475] on h5 "Exclude Fans Lists" at bounding box center [950, 463] width 512 height 24
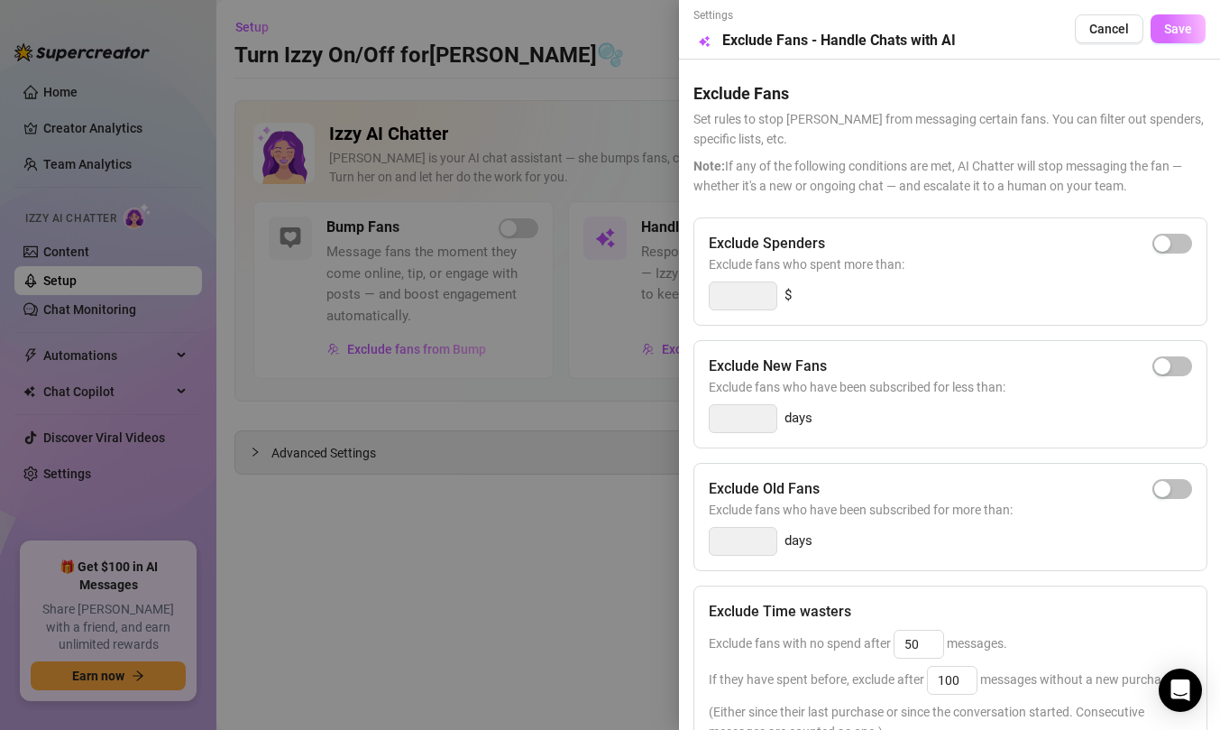
click at [1152, 37] on button "Save" at bounding box center [1178, 28] width 55 height 29
